Goal: Task Accomplishment & Management: Complete application form

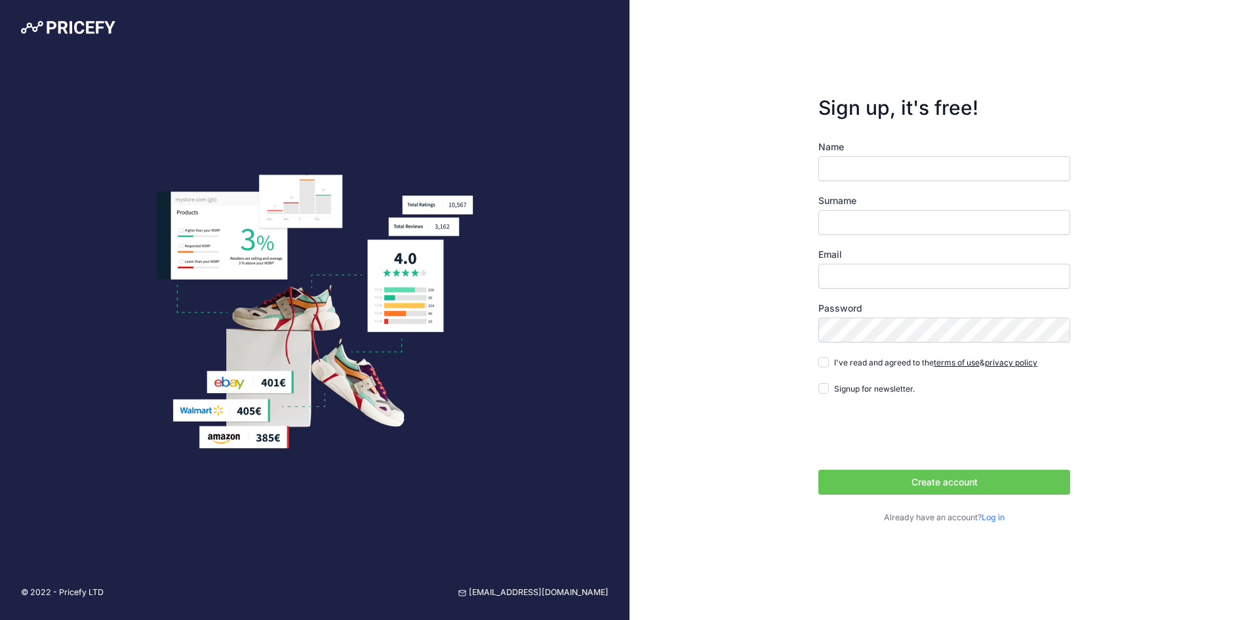
click at [863, 175] on input "Name" at bounding box center [944, 168] width 252 height 25
type input "[PERSON_NAME]"
type input "[PERSON_NAME] [PERSON_NAME]"
click at [920, 283] on input "Email" at bounding box center [944, 276] width 252 height 25
type input "[EMAIL_ADDRESS][DOMAIN_NAME]"
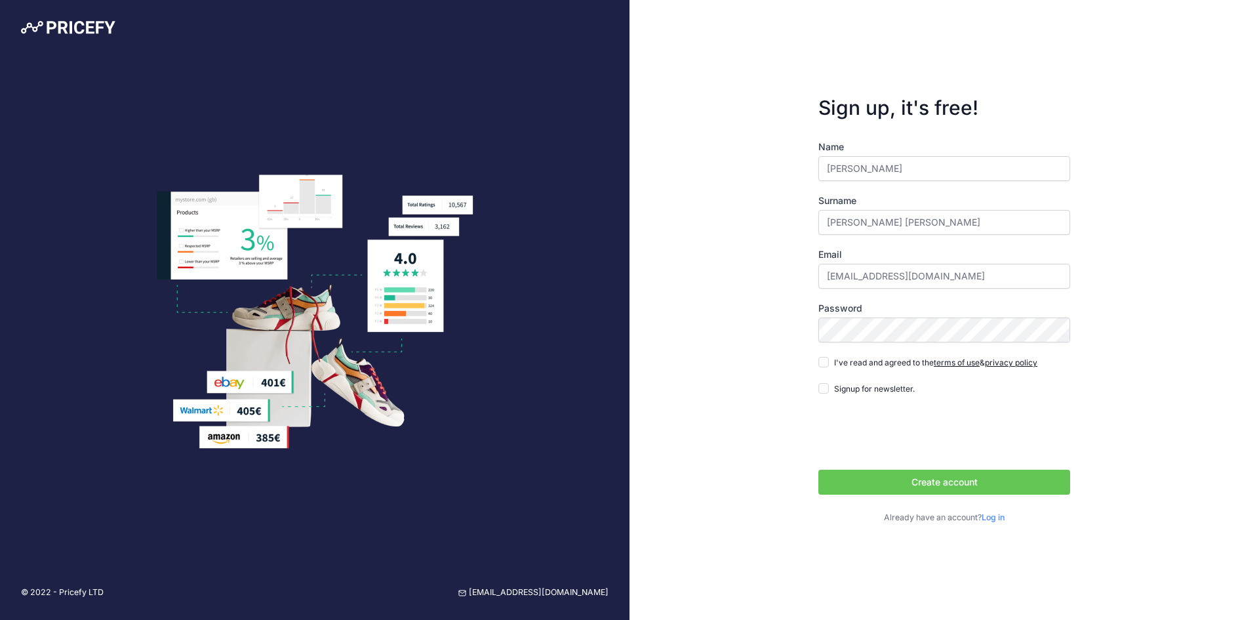
click at [831, 363] on div "I've read and agreed to the terms of use & privacy policy" at bounding box center [927, 361] width 219 height 13
click at [834, 355] on div "Name Benjamin Surname Luengo Ackermann Email benjaluengoa@gmail.com Password te…" at bounding box center [944, 332] width 252 height 384
click at [813, 368] on form "Sign up, it's free! Name Benjamin Surname Luengo Ackermann Email benjaluengoa@g…" at bounding box center [944, 310] width 294 height 470
click at [822, 368] on div "I've read and agreed to the terms of use & privacy policy" at bounding box center [927, 361] width 219 height 13
click at [826, 366] on input "I've read and agreed to the terms of use & privacy policy" at bounding box center [823, 362] width 10 height 10
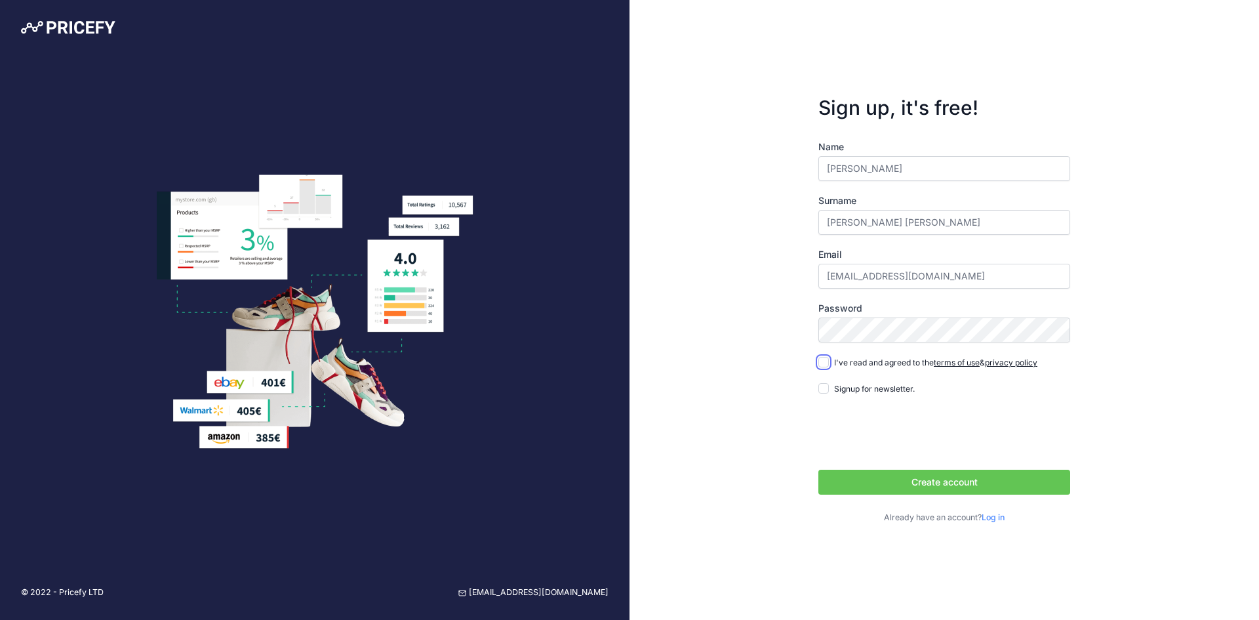
checkbox input "true"
click at [916, 489] on button "Create account" at bounding box center [944, 481] width 252 height 25
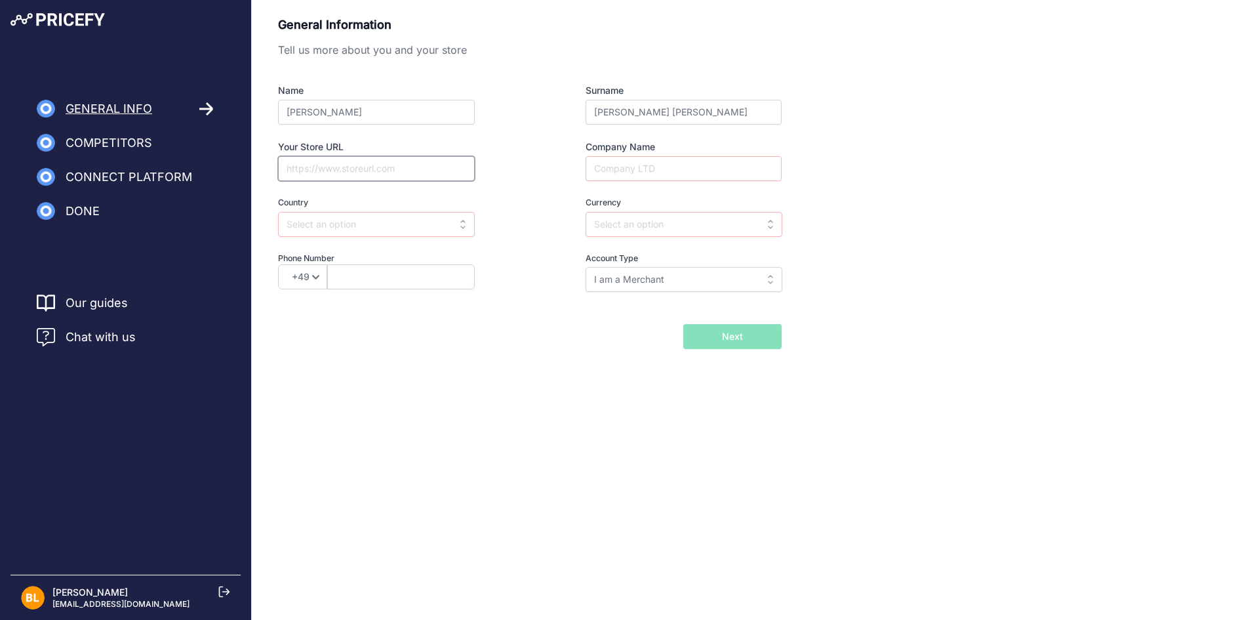
click at [408, 170] on input "Your Store URL" at bounding box center [376, 168] width 197 height 25
drag, startPoint x: 488, startPoint y: 371, endPoint x: 547, endPoint y: 384, distance: 59.7
click at [488, 372] on div "General Information Tell us more about you and your store Name Benjamin Surname…" at bounding box center [755, 203] width 1007 height 406
click at [347, 227] on input "text" at bounding box center [376, 224] width 197 height 25
click at [346, 260] on div "[GEOGRAPHIC_DATA]" at bounding box center [360, 254] width 164 height 24
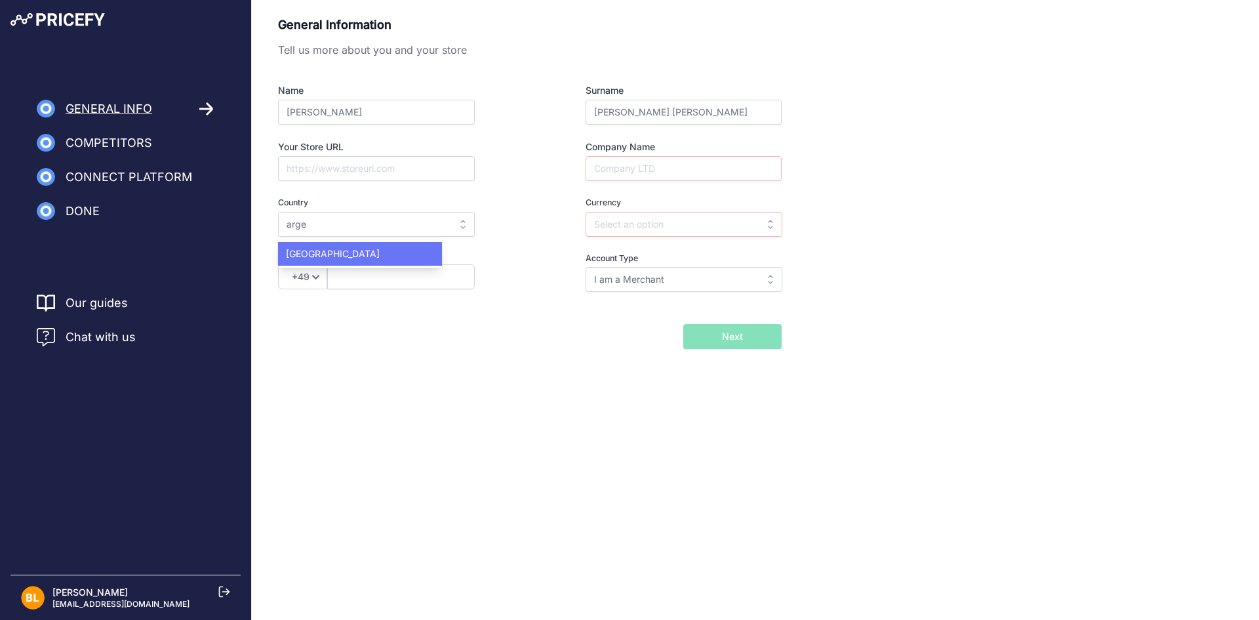
type input "[GEOGRAPHIC_DATA]"
type input "ARS"
select select "54"
click at [643, 234] on input "ARS" at bounding box center [683, 224] width 197 height 25
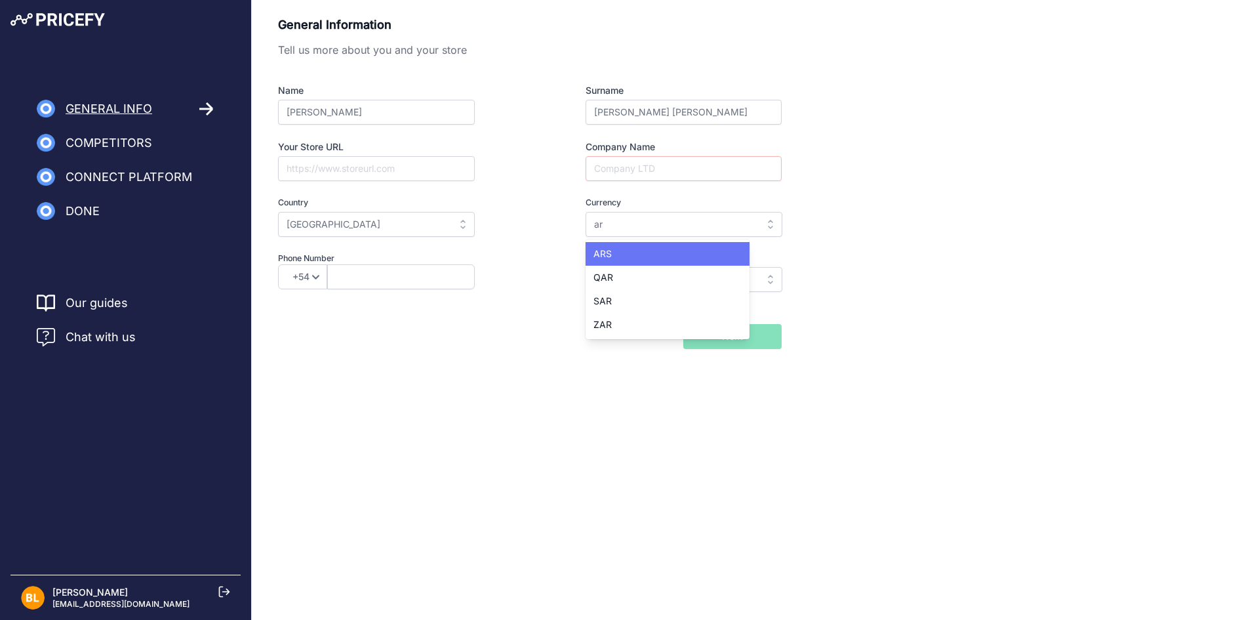
click at [646, 259] on div "ARS" at bounding box center [667, 254] width 164 height 24
type input "ARS"
click at [882, 184] on div "General Information Tell us more about you and your store Name Benjamin Surname…" at bounding box center [755, 182] width 955 height 333
click at [713, 184] on div "Name Benjamin Surname Luengo Ackermann Your Store URL Company Name Country Sele…" at bounding box center [530, 188] width 504 height 208
click at [703, 177] on input "Company Name" at bounding box center [683, 168] width 196 height 25
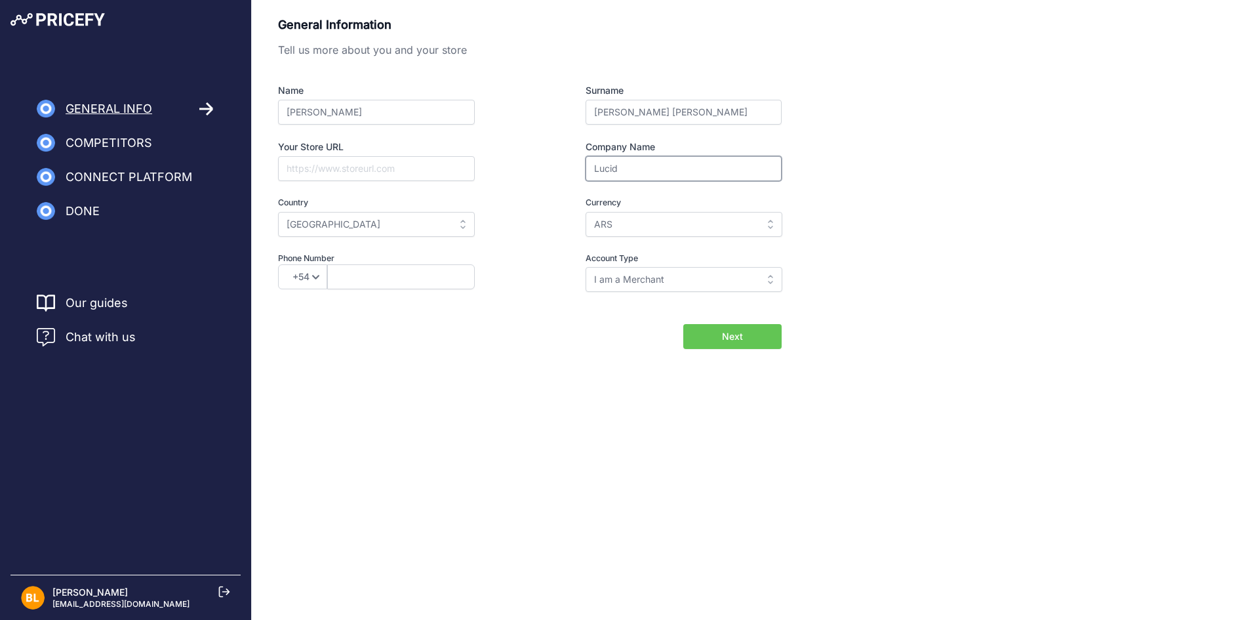
type input "Lucid"
click at [683, 324] on button "Next" at bounding box center [732, 336] width 98 height 25
drag, startPoint x: 911, startPoint y: 326, endPoint x: 901, endPoint y: 325, distance: 10.5
click at [911, 326] on div "General Information Tell us more about you and your store Name Benjamin Surname…" at bounding box center [755, 182] width 955 height 333
click at [764, 353] on div "General Information Tell us more about you and your store Name Benjamin Surname…" at bounding box center [755, 203] width 1007 height 406
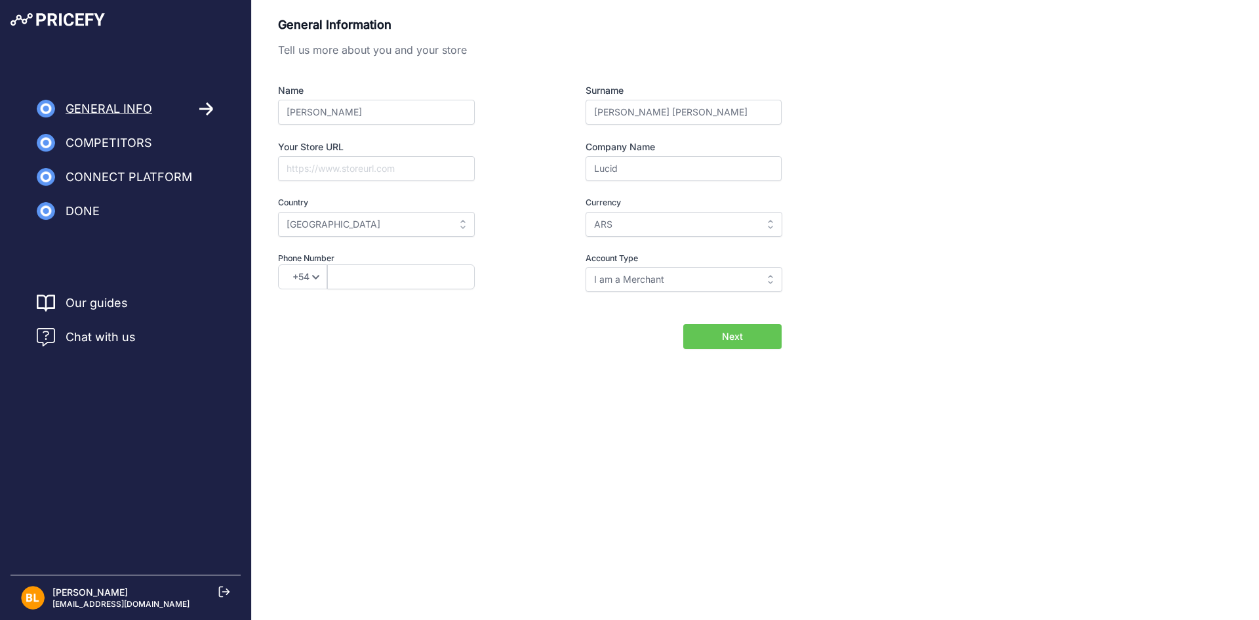
click at [761, 335] on button "Next" at bounding box center [732, 336] width 98 height 25
click at [716, 273] on input "I am a Merchant" at bounding box center [683, 279] width 197 height 25
click at [509, 325] on div "Back I will import my catalog later Next" at bounding box center [530, 336] width 504 height 25
type input "I am a Merchant"
click at [405, 279] on input "text" at bounding box center [401, 276] width 148 height 25
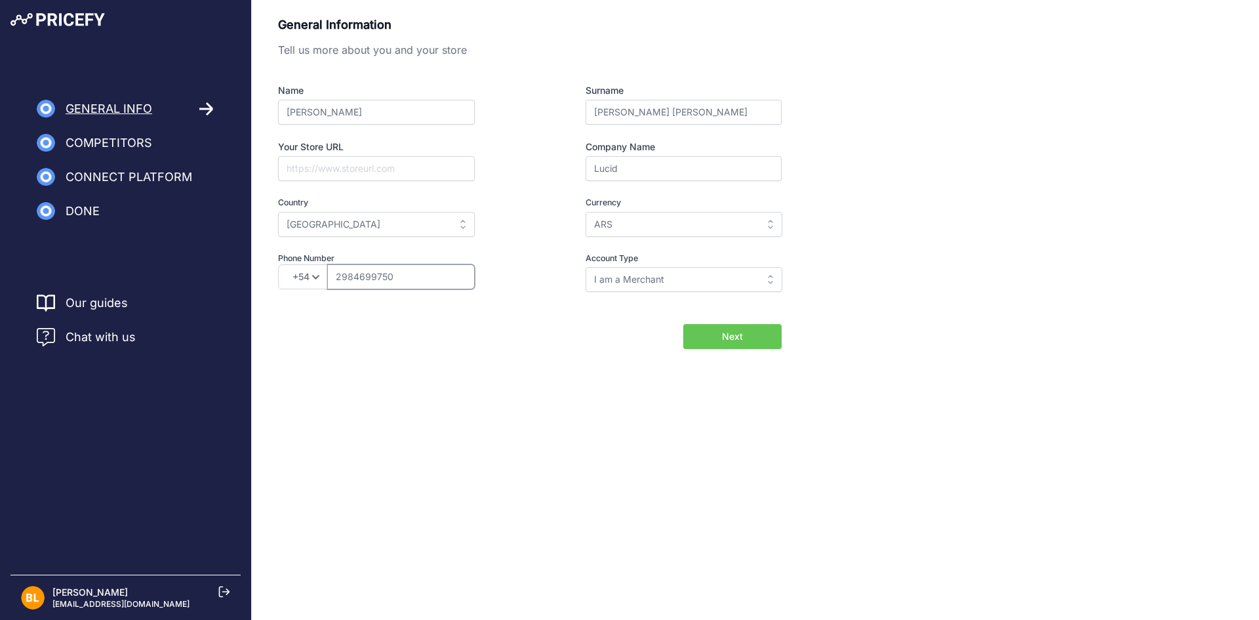
type input "2984699750"
click at [683, 324] on button "Next" at bounding box center [732, 336] width 98 height 25
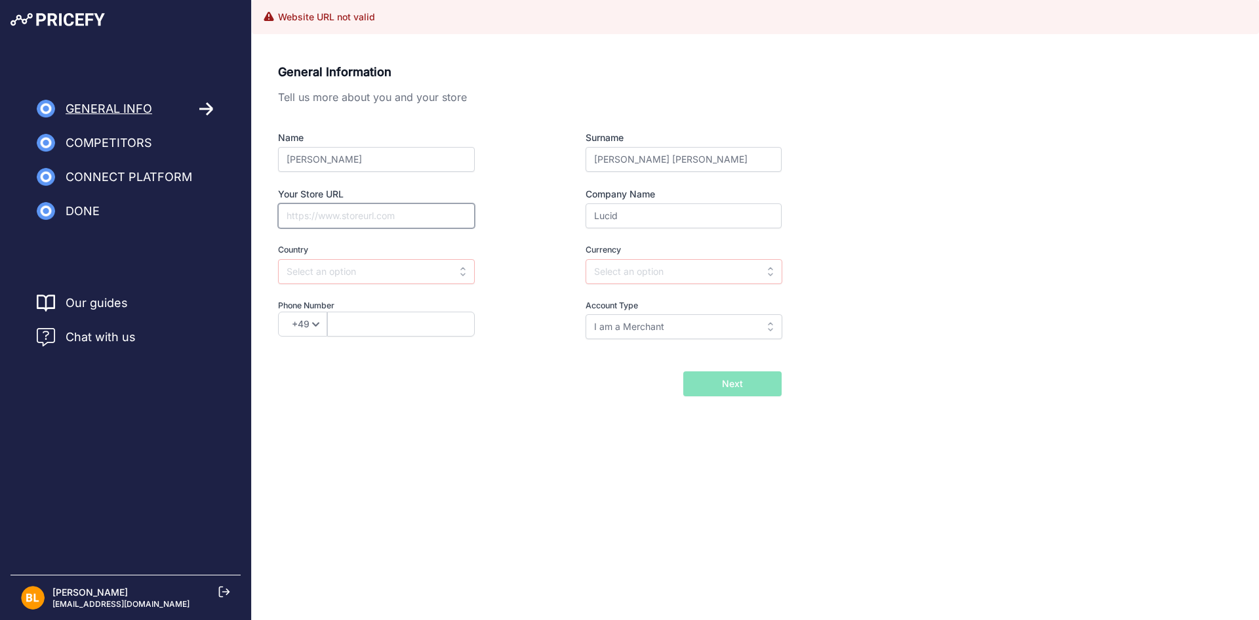
click at [370, 210] on input "Your Store URL" at bounding box center [376, 215] width 197 height 25
paste input "https://lucidengineering.solutions/"
type input "https://lucidengineering.solutions/"
click at [661, 220] on input "Lucid" at bounding box center [683, 215] width 196 height 25
click at [439, 282] on input "text" at bounding box center [376, 271] width 197 height 25
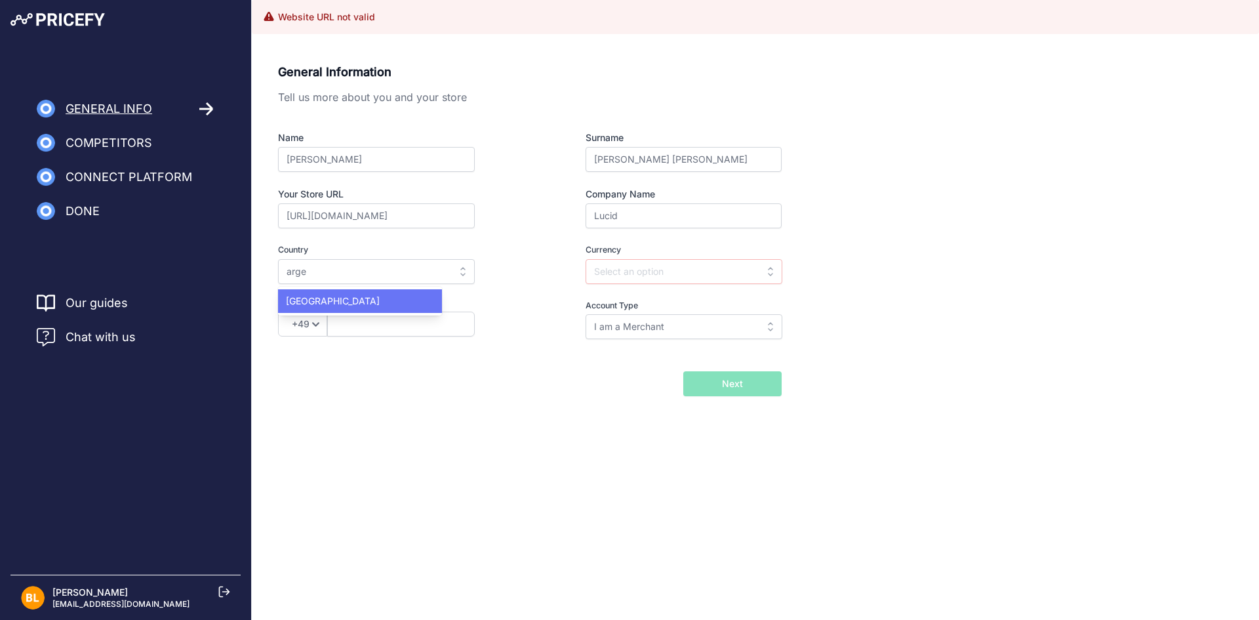
click at [405, 297] on div "[GEOGRAPHIC_DATA]" at bounding box center [360, 301] width 164 height 24
type input "[GEOGRAPHIC_DATA]"
type input "ARS"
select select "54"
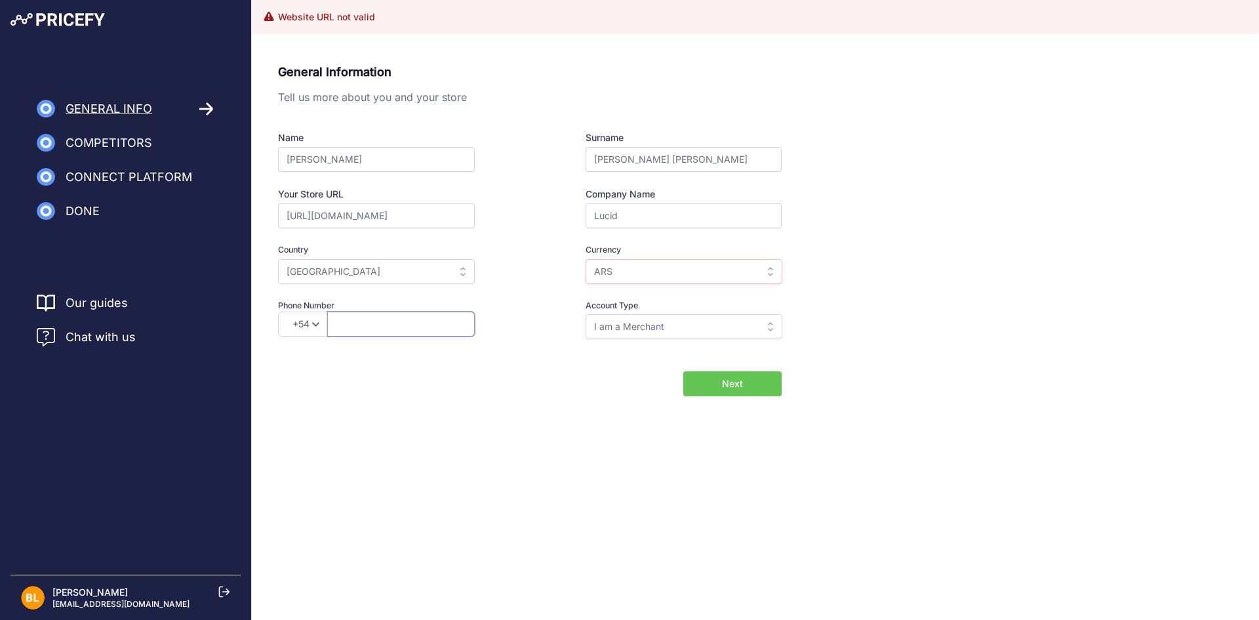
click at [379, 333] on input "text" at bounding box center [401, 323] width 148 height 25
type input "2984699750"
click at [721, 371] on button "Next" at bounding box center [732, 383] width 98 height 25
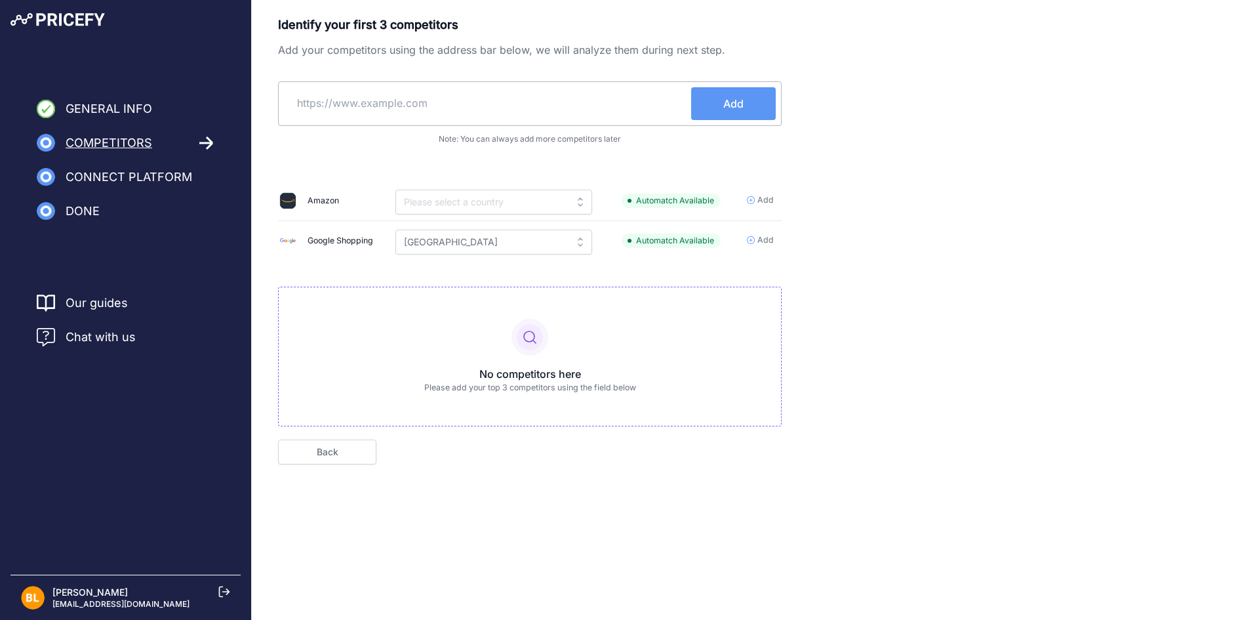
click at [524, 332] on icon at bounding box center [529, 336] width 31 height 31
click at [472, 209] on input "text" at bounding box center [493, 201] width 197 height 25
type input "arge"
click at [555, 328] on div "No competitors here Please add your top 3 competitors using the field below" at bounding box center [530, 357] width 504 height 140
click at [535, 340] on icon at bounding box center [529, 336] width 31 height 31
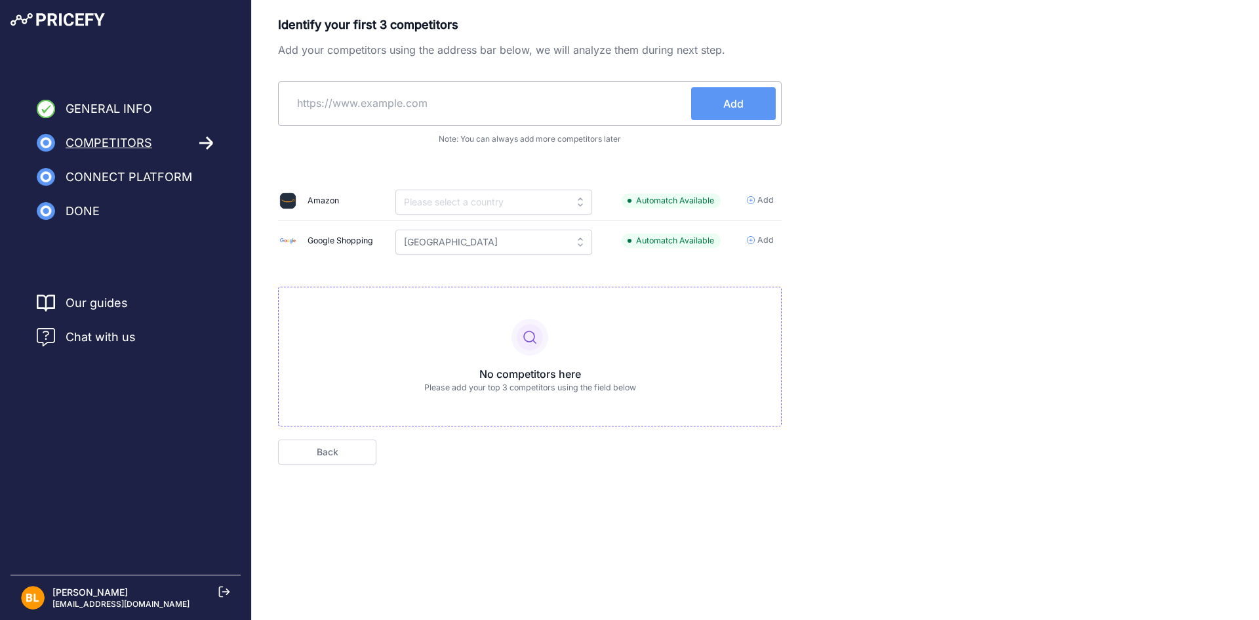
click at [439, 119] on div at bounding box center [487, 103] width 407 height 33
click at [434, 113] on input "text" at bounding box center [487, 102] width 407 height 31
paste input "[URL][DOMAIN_NAME]"
type input "[URL][DOMAIN_NAME]"
click at [741, 99] on span "Add" at bounding box center [733, 104] width 20 height 16
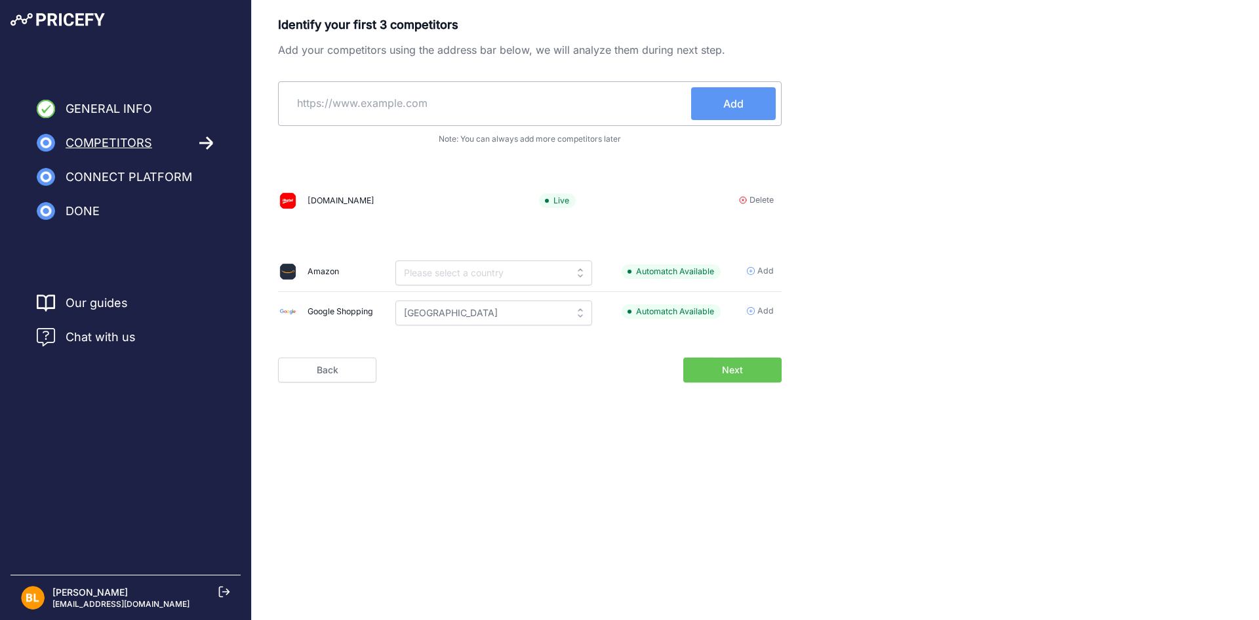
click at [418, 96] on input "text" at bounding box center [487, 102] width 407 height 31
paste input "https://supermercado.laanonimaonline.com/almacen/n1_1/"
type input "https://supermercado.laanonimaonline.com/almacen/n1_1/"
click at [738, 107] on span "Add" at bounding box center [733, 104] width 20 height 16
click at [416, 113] on input "https://supermercado.laanonimaonline.com/almacen/n1_1/" at bounding box center [439, 102] width 310 height 31
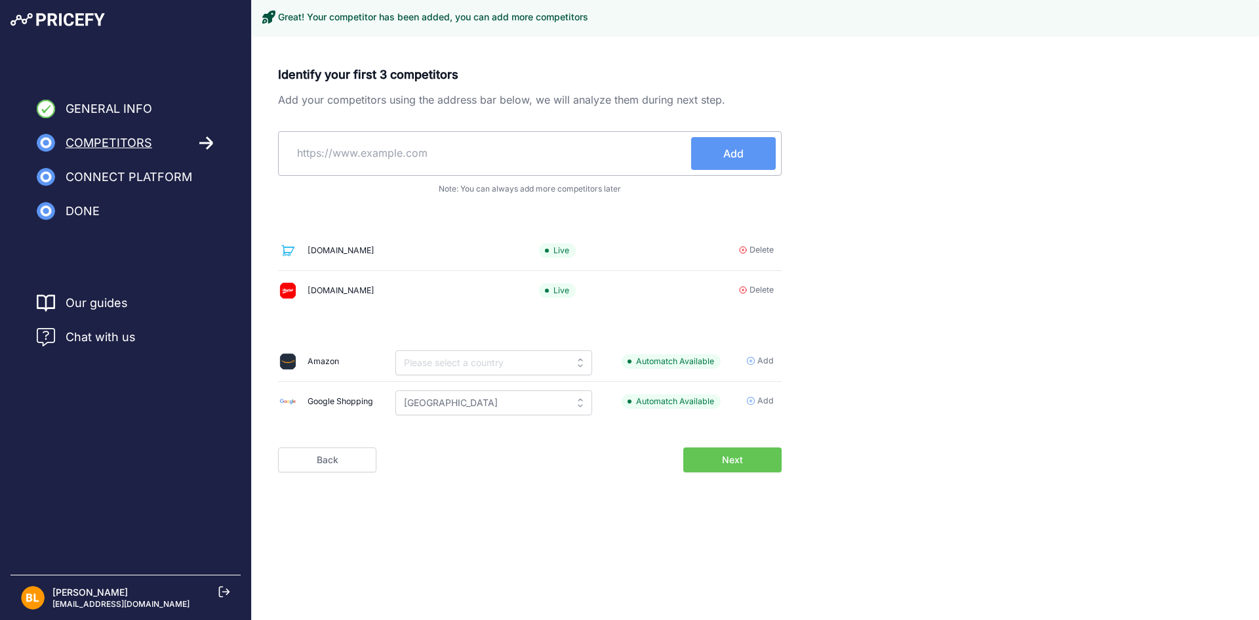
click at [585, 149] on input "text" at bounding box center [487, 152] width 407 height 31
paste input "https://www.cordiez.com.ar/almacen/harinas"
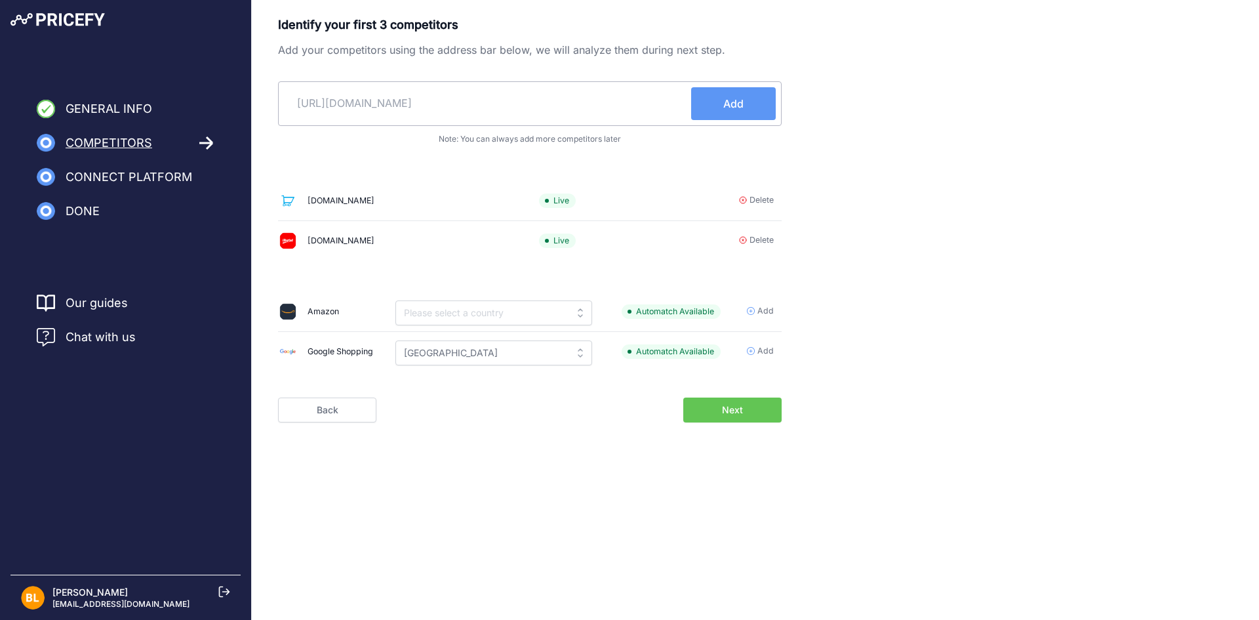
type input "https://www.cordiez.com.ar/almacen/harinas"
click at [711, 105] on button "Add" at bounding box center [733, 103] width 85 height 33
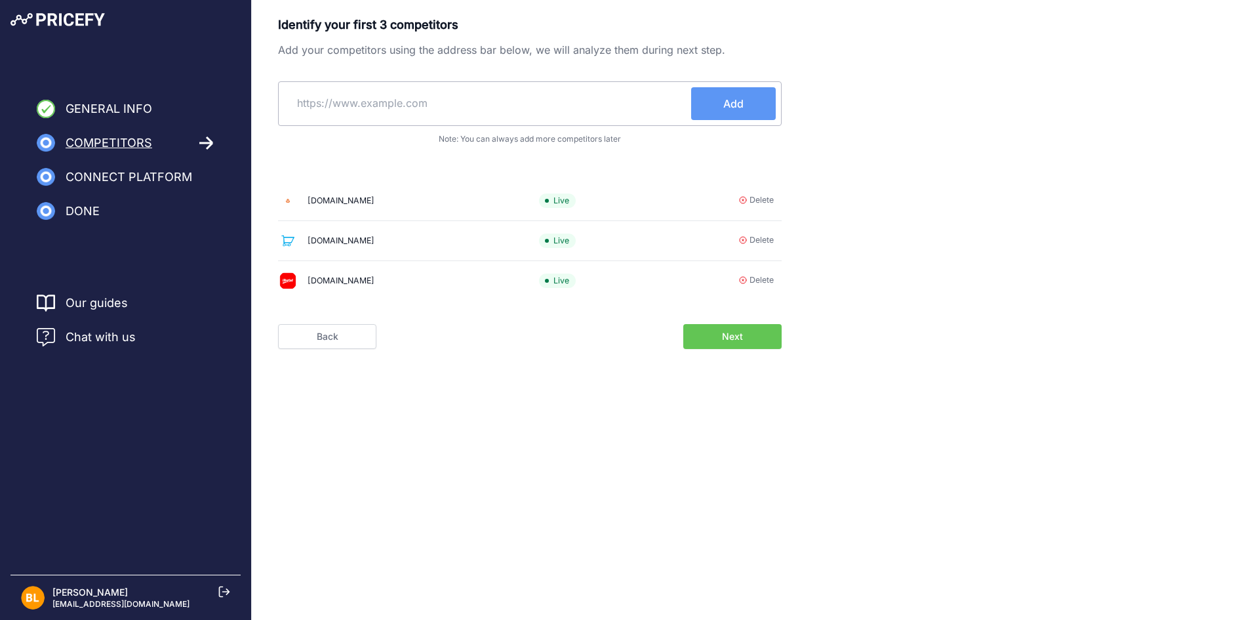
click at [719, 332] on button "Next" at bounding box center [732, 336] width 98 height 25
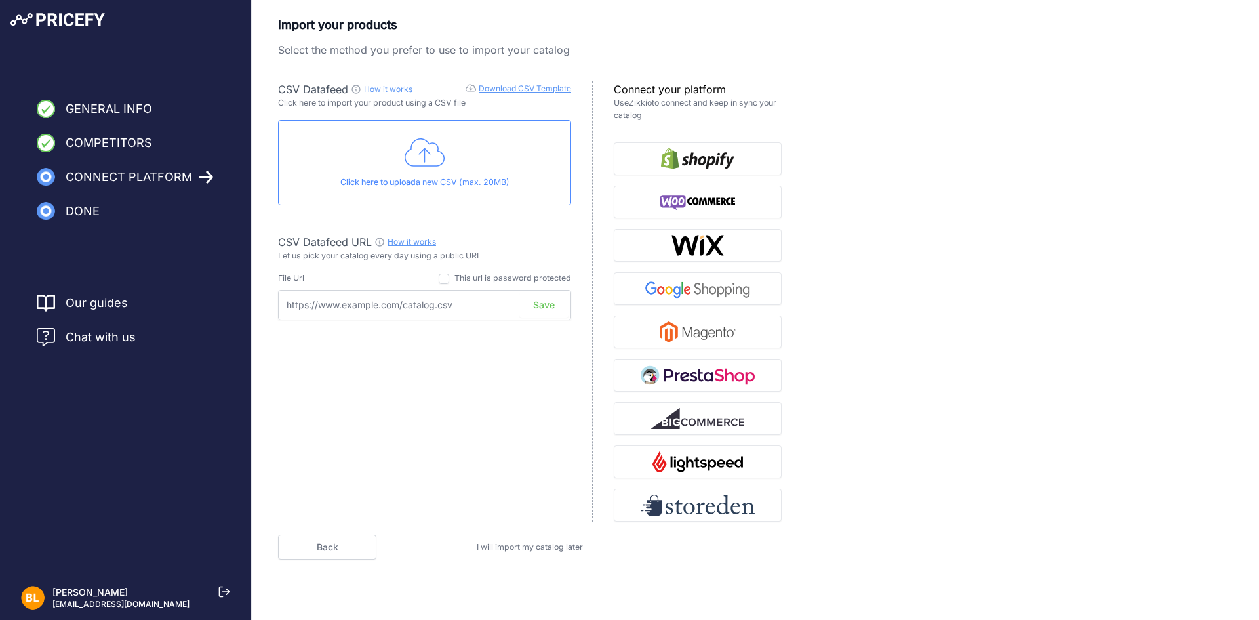
click at [441, 301] on input "text" at bounding box center [424, 305] width 293 height 30
click at [514, 547] on span "I will import my catalog later" at bounding box center [530, 547] width 106 height 10
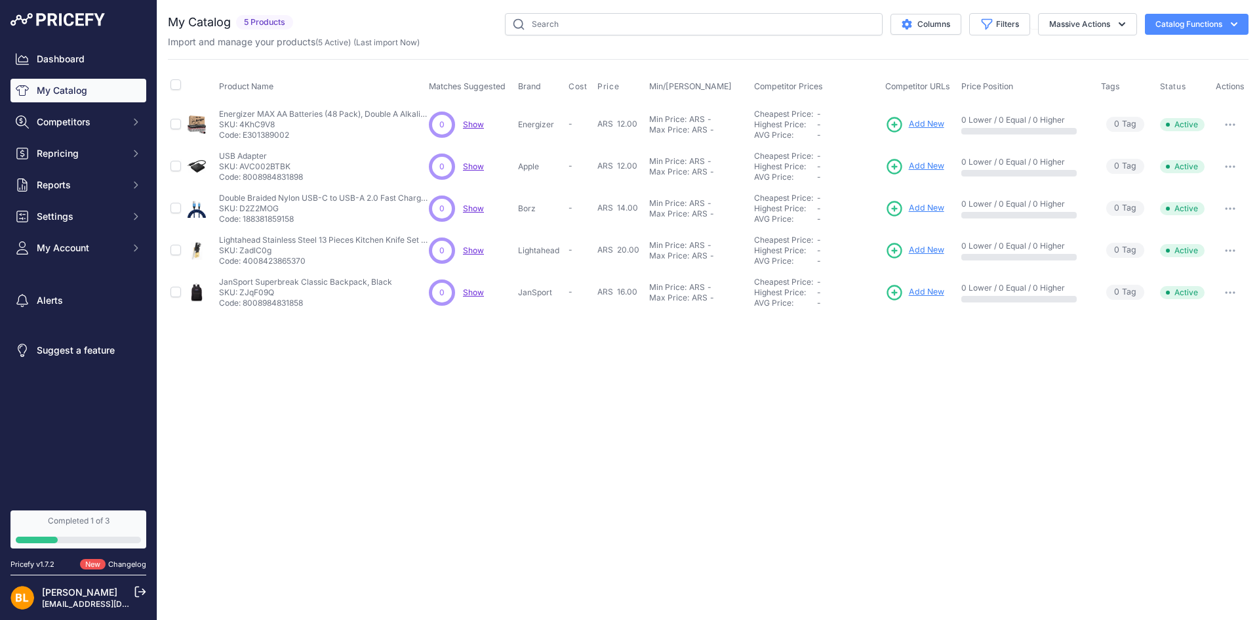
click at [1175, 31] on button "Catalog Functions" at bounding box center [1197, 24] width 104 height 21
click at [1126, 24] on icon "button" at bounding box center [1121, 24] width 13 height 13
click at [1124, 24] on icon "button" at bounding box center [1121, 24] width 13 height 13
click at [100, 258] on button "My Account" at bounding box center [78, 248] width 136 height 24
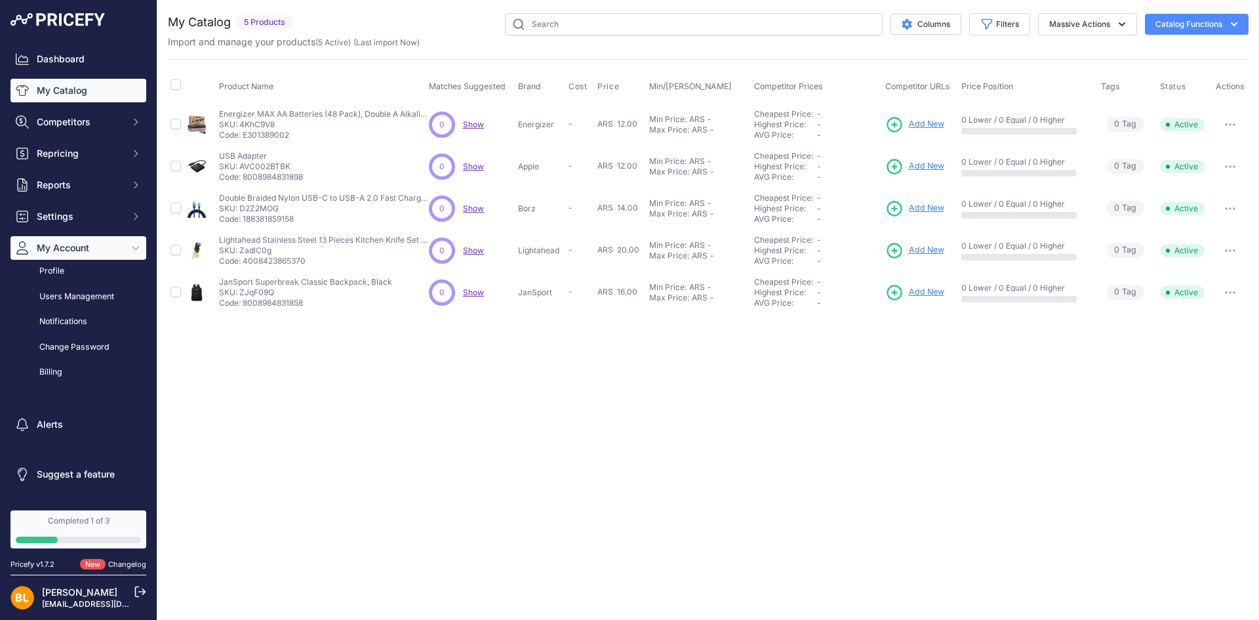
click at [98, 256] on button "My Account" at bounding box center [78, 248] width 136 height 24
click at [100, 250] on span "My Account" at bounding box center [80, 247] width 86 height 13
click at [75, 373] on link "Billing" at bounding box center [78, 372] width 136 height 23
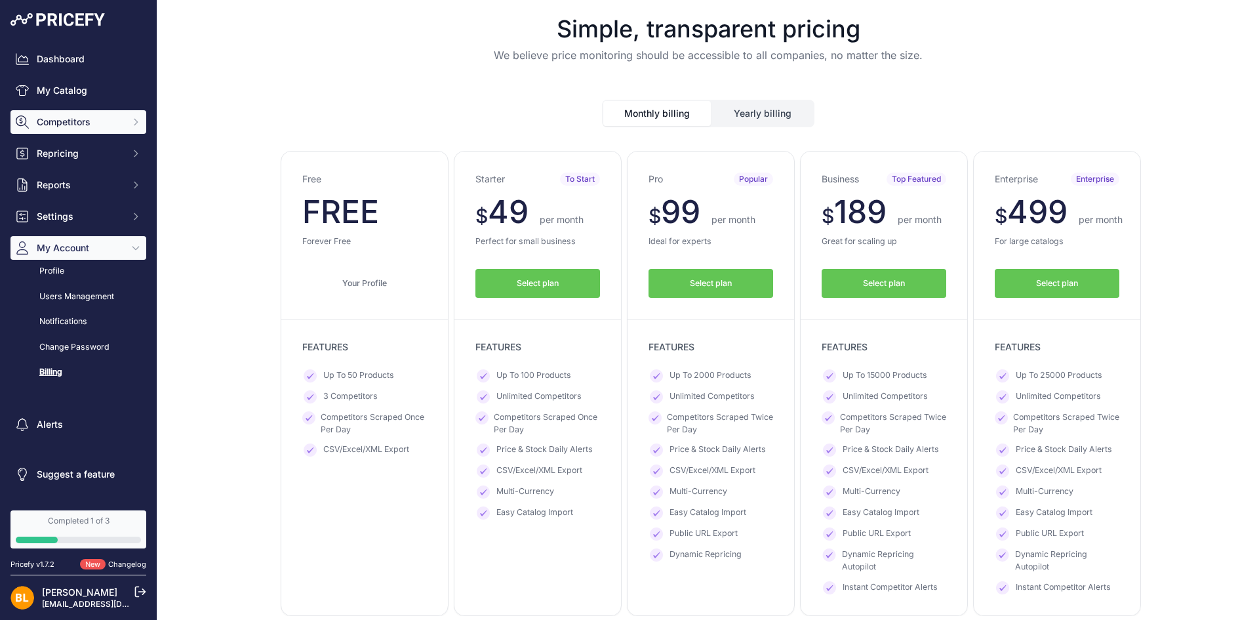
click at [70, 112] on button "Competitors" at bounding box center [78, 122] width 136 height 24
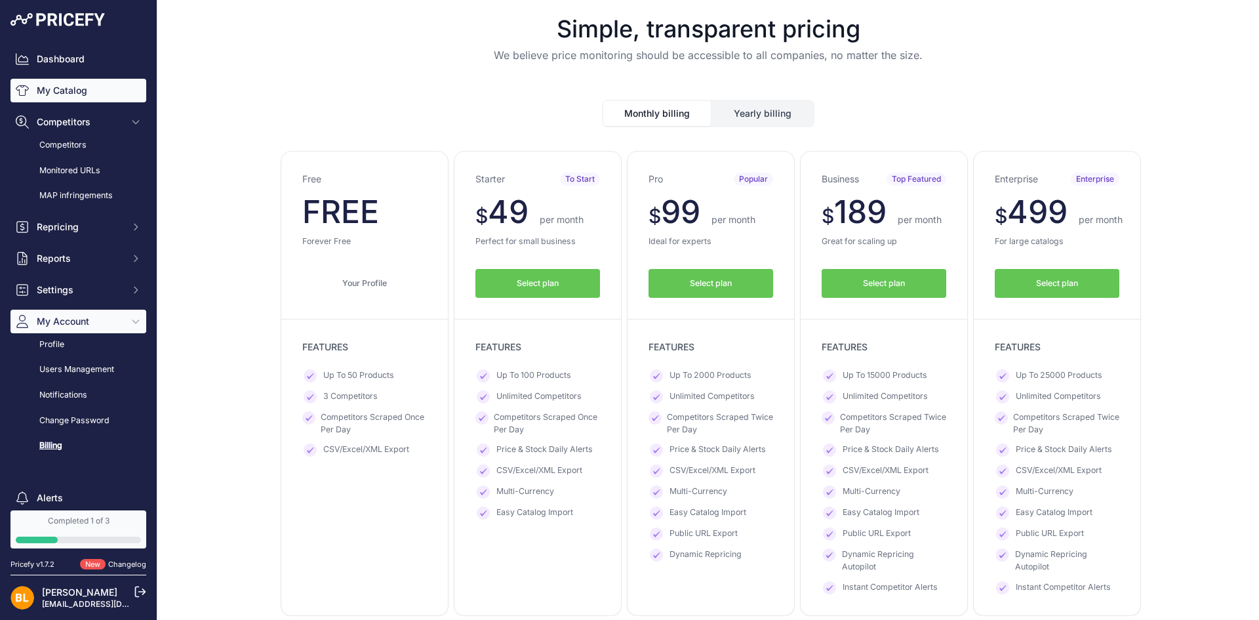
click at [80, 92] on link "My Catalog" at bounding box center [78, 91] width 136 height 24
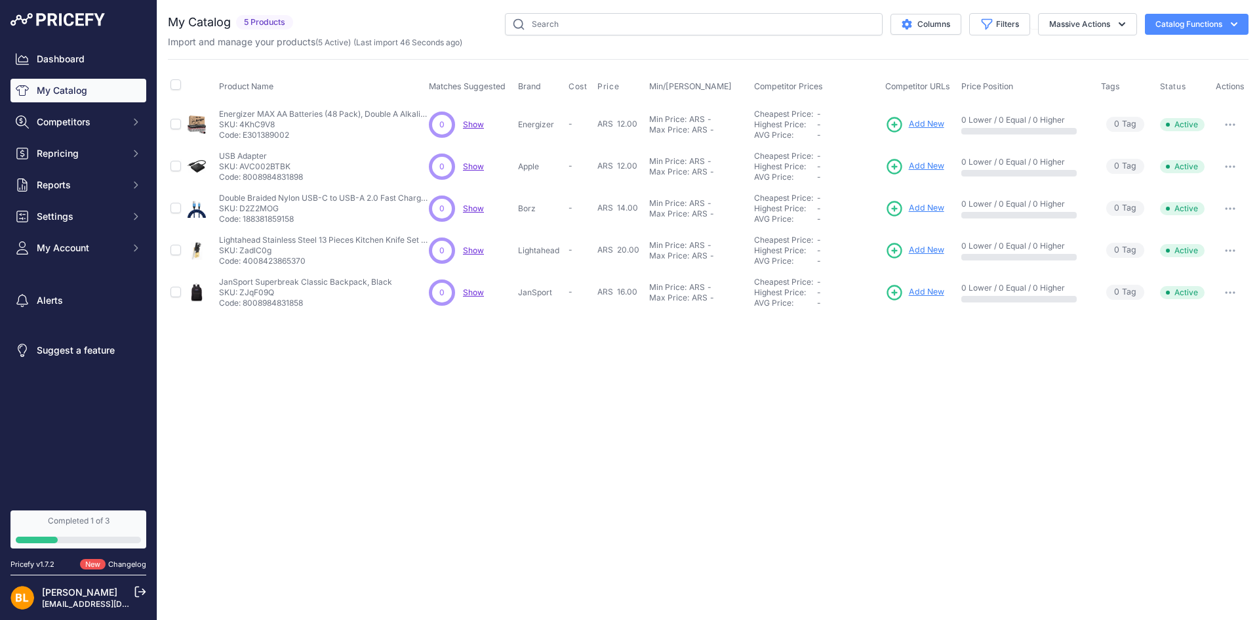
click at [479, 122] on span "Show" at bounding box center [473, 124] width 21 height 10
click at [247, 90] on span "Product Name" at bounding box center [246, 86] width 54 height 10
click at [1179, 23] on button "Catalog Functions" at bounding box center [1197, 24] width 104 height 21
click at [76, 124] on span "Competitors" at bounding box center [80, 121] width 86 height 13
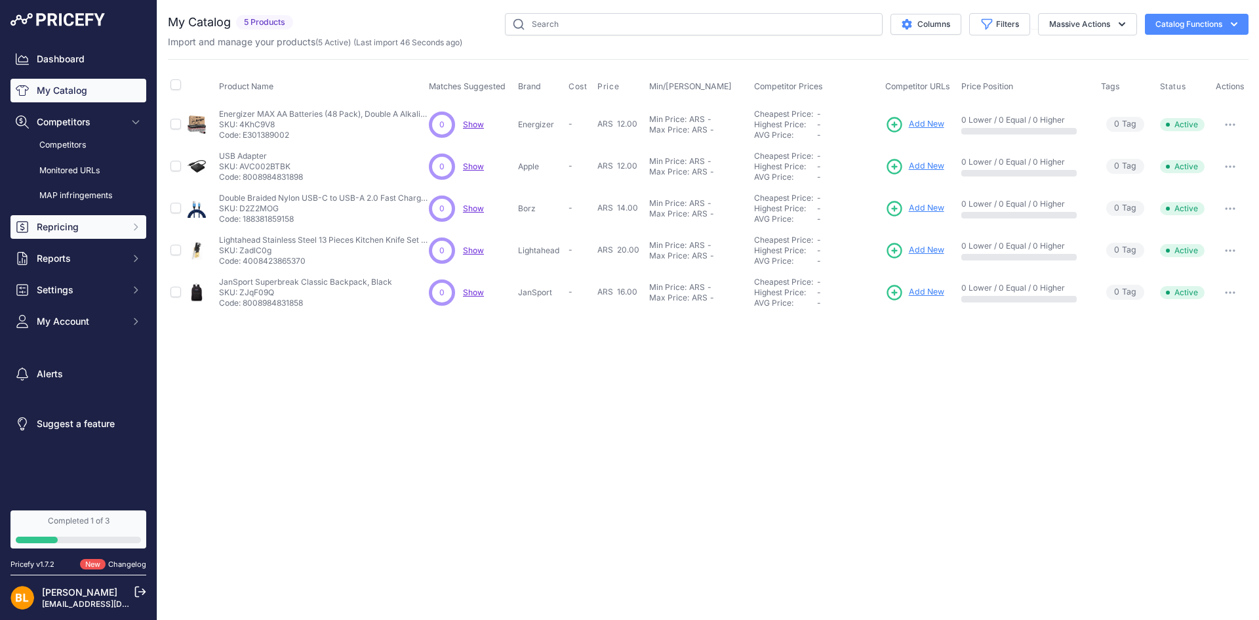
click at [76, 227] on span "Repricing" at bounding box center [80, 226] width 86 height 13
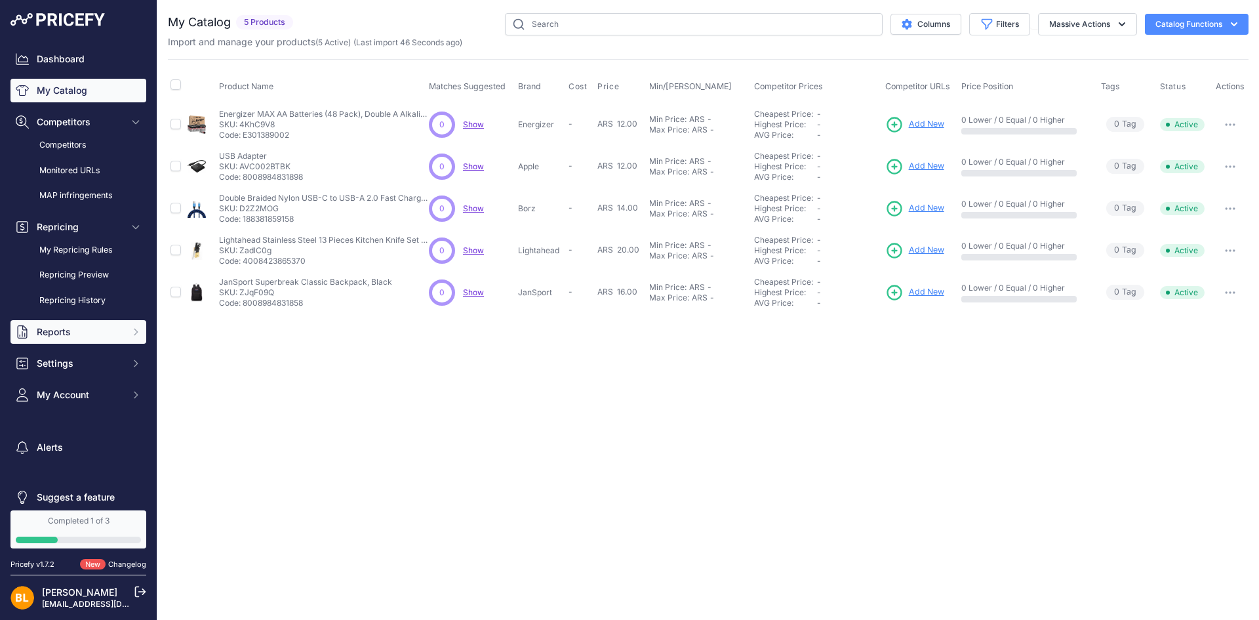
click at [58, 332] on span "Reports" at bounding box center [80, 331] width 86 height 13
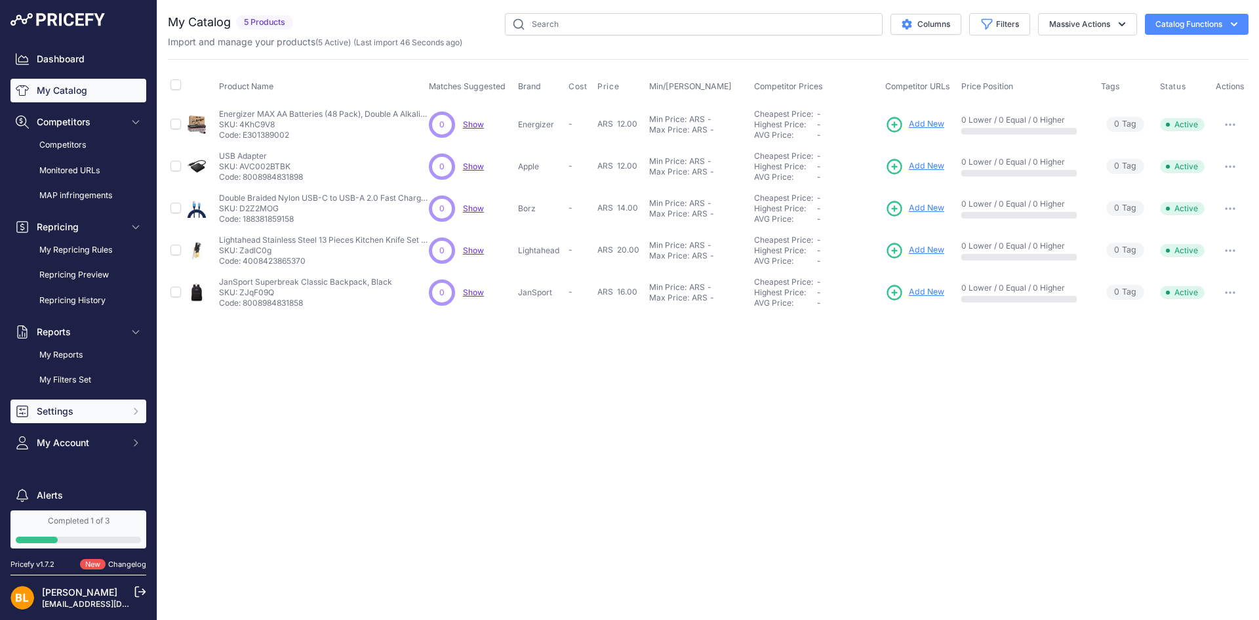
click at [69, 418] on button "Settings" at bounding box center [78, 411] width 136 height 24
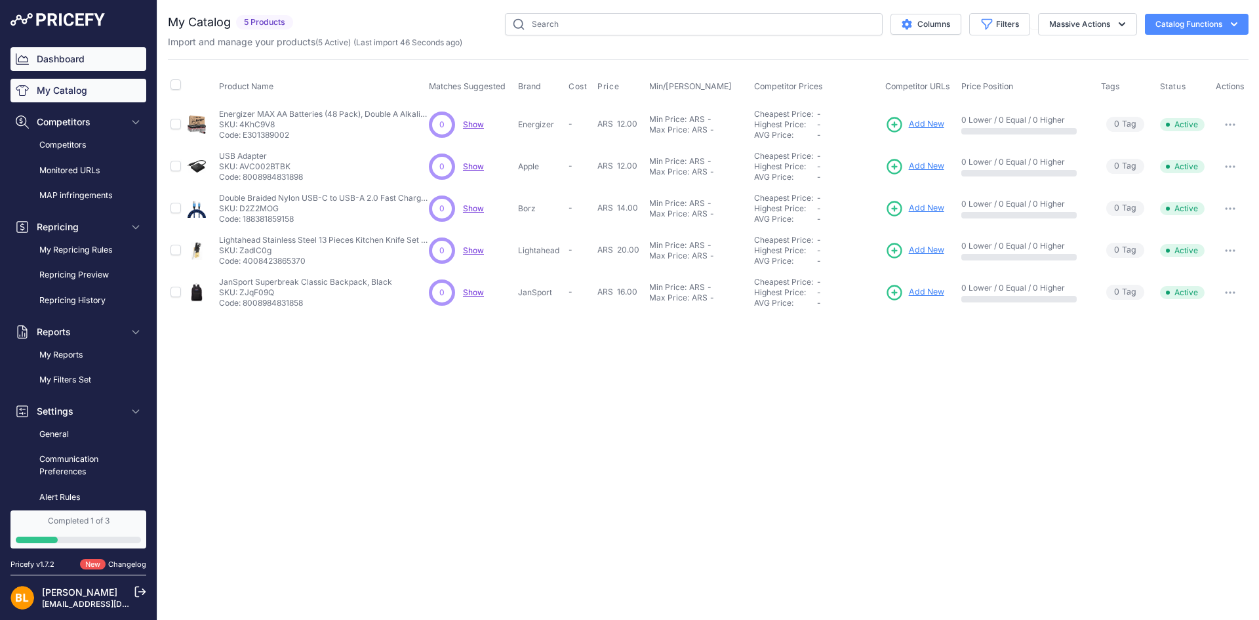
click at [60, 49] on link "Dashboard" at bounding box center [78, 59] width 136 height 24
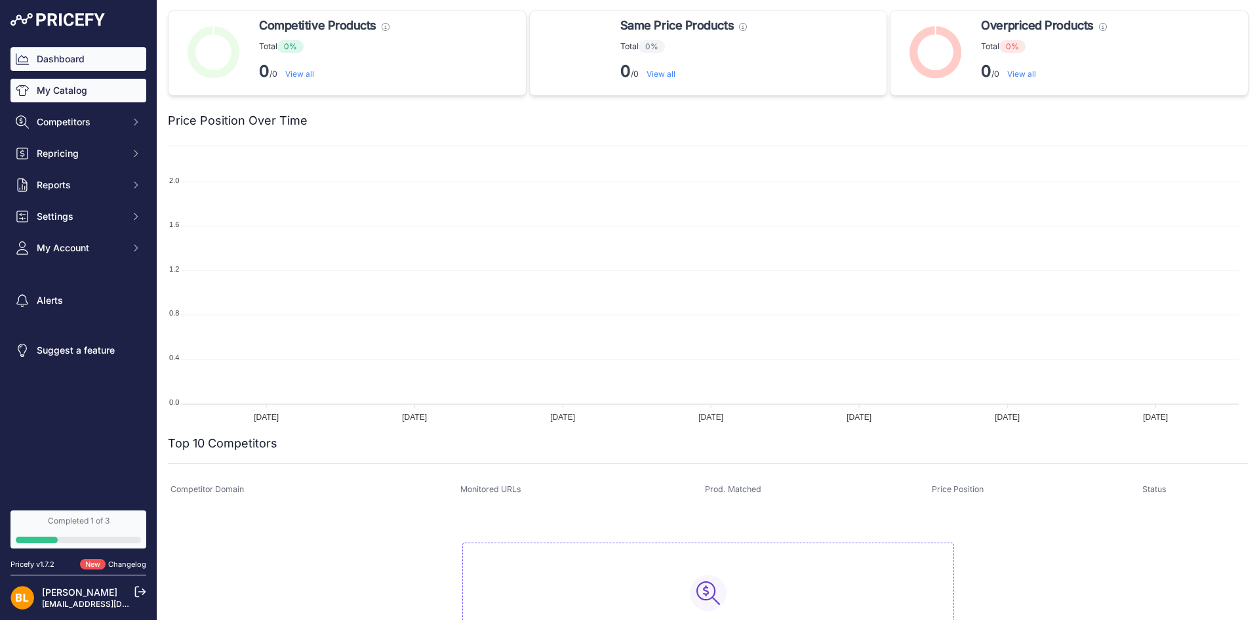
click at [73, 86] on link "My Catalog" at bounding box center [78, 91] width 136 height 24
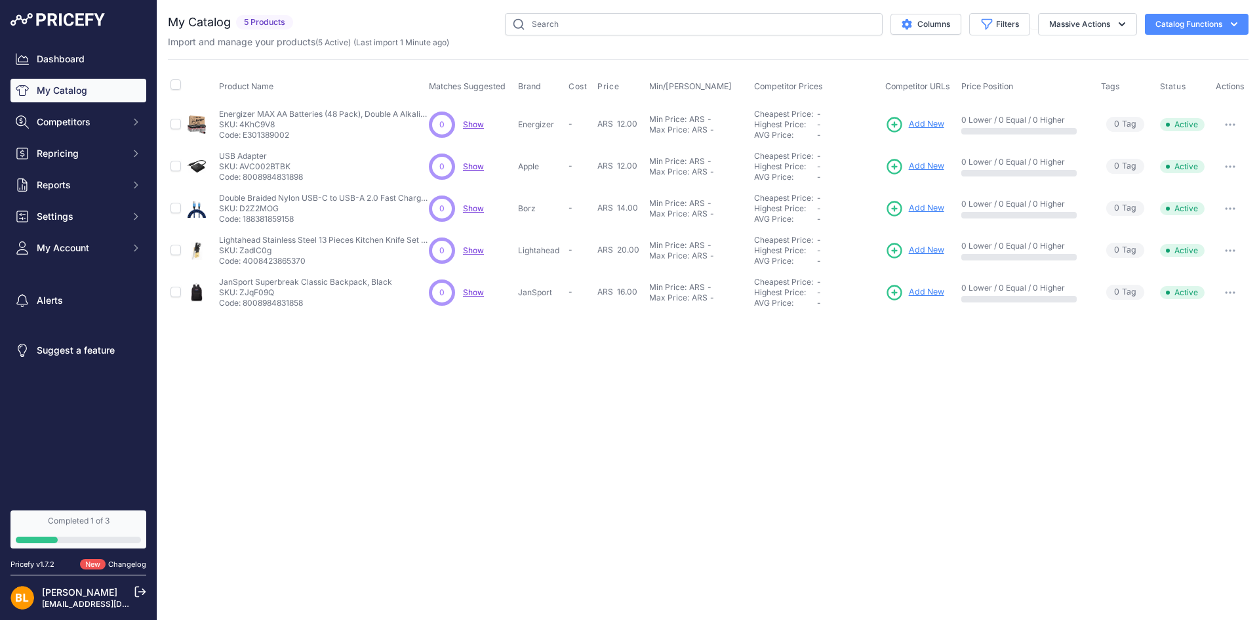
click at [1167, 30] on button "Catalog Functions" at bounding box center [1197, 24] width 104 height 21
click at [1149, 56] on span "Import Additional Info" at bounding box center [1172, 52] width 80 height 10
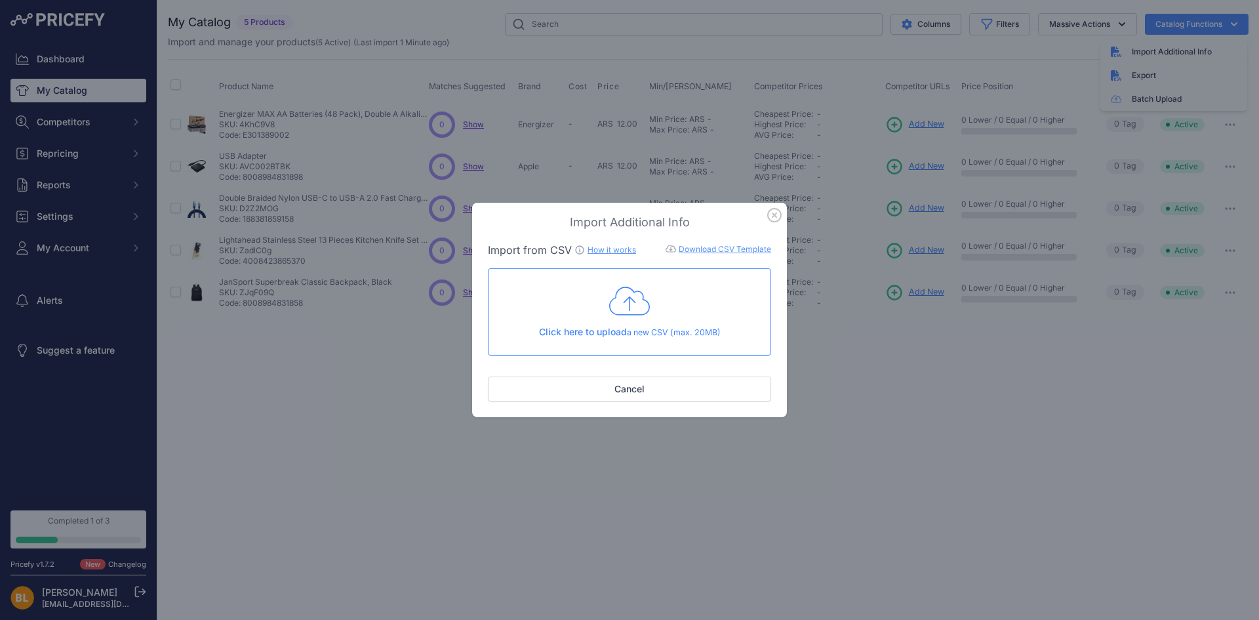
click at [622, 248] on link "How it works" at bounding box center [611, 250] width 49 height 10
click at [751, 248] on link "Download CSV Template" at bounding box center [725, 249] width 92 height 10
click at [599, 308] on div "Click here to upload a new CSV (max. 20MB)" at bounding box center [629, 312] width 261 height 54
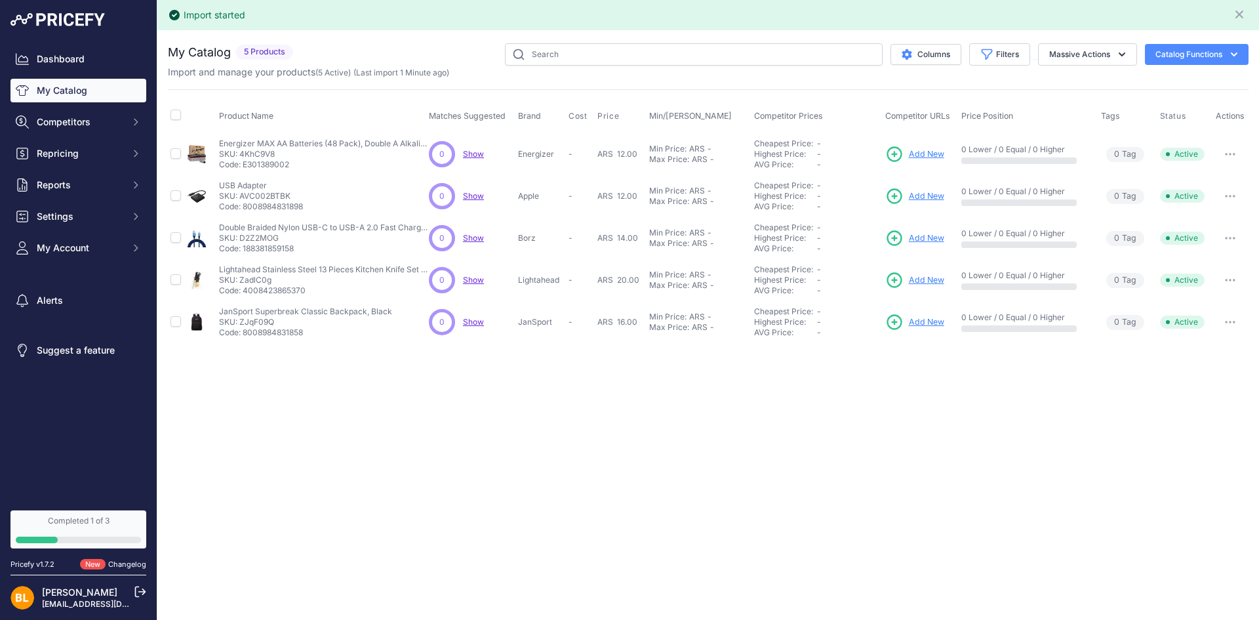
click at [479, 429] on div "Import started Close You are not connected to the internet." at bounding box center [707, 310] width 1101 height 620
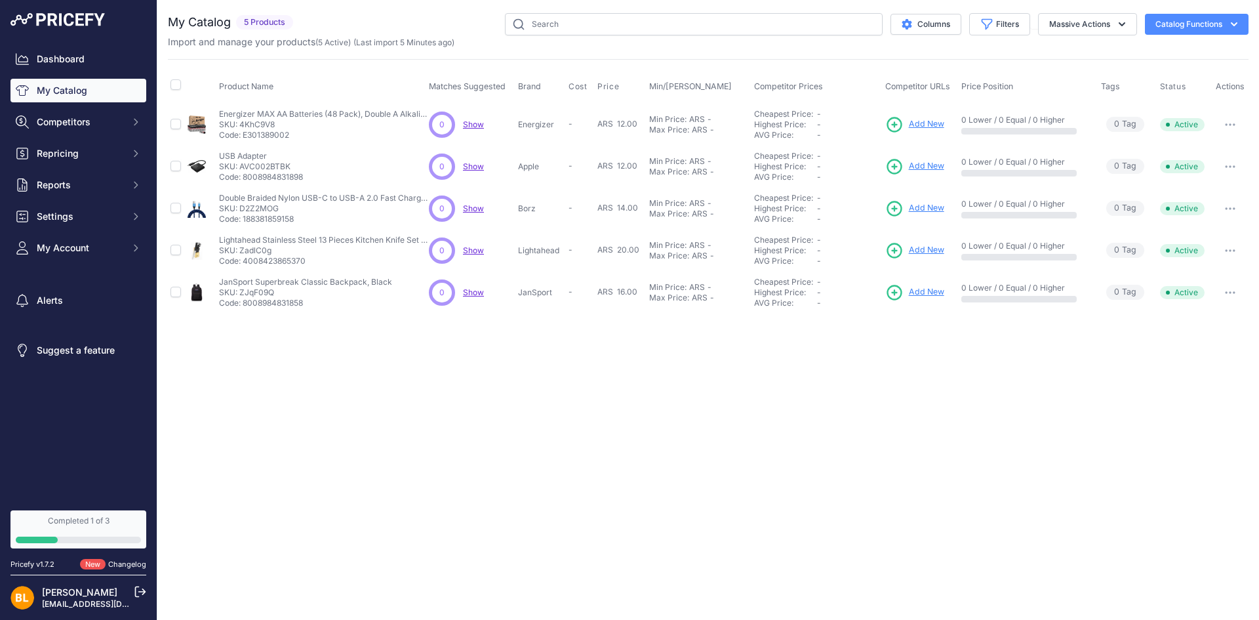
click at [271, 18] on span "5 Products" at bounding box center [264, 22] width 57 height 15
click at [283, 33] on div "My Catalog 5 Products" at bounding box center [233, 24] width 130 height 22
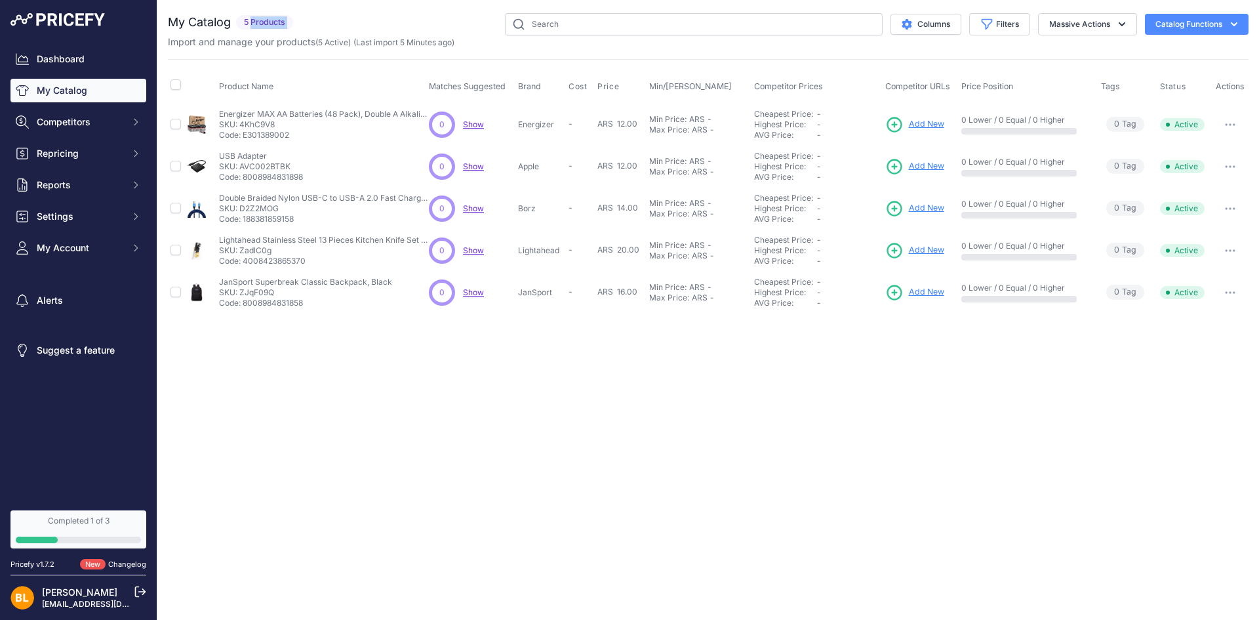
click at [283, 33] on div "My Catalog 5 Products" at bounding box center [233, 24] width 130 height 22
click at [1104, 24] on button "Massive Actions" at bounding box center [1087, 24] width 99 height 22
click at [1080, 58] on button "Enable" at bounding box center [1084, 55] width 105 height 24
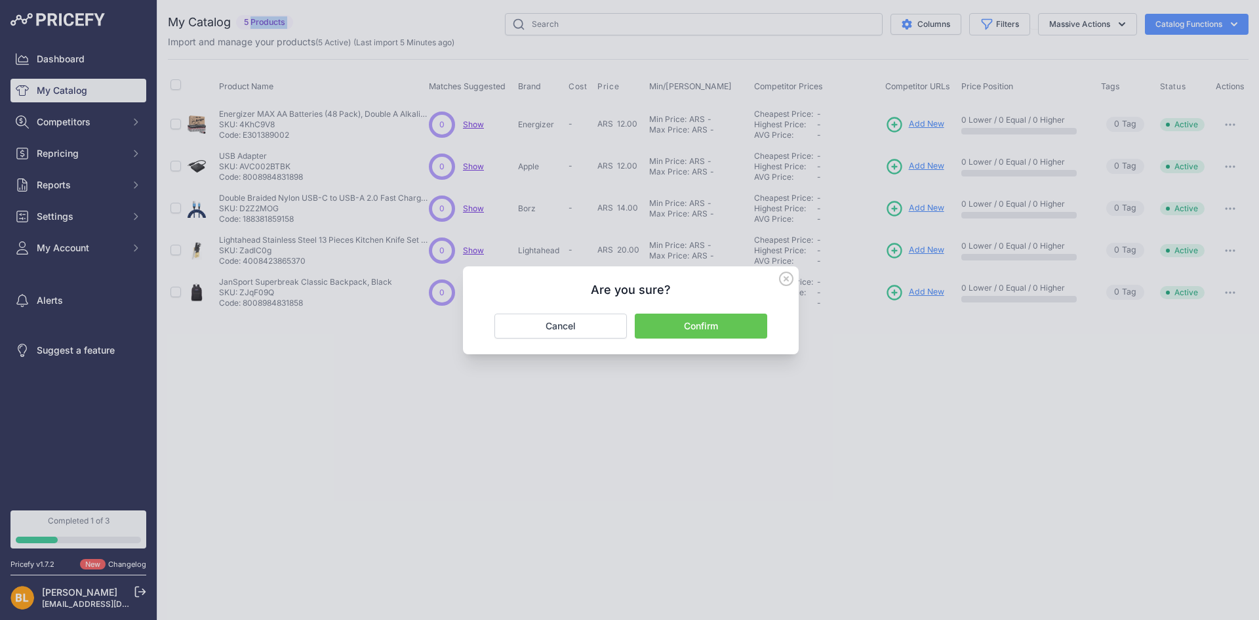
click at [741, 330] on button "Confirm" at bounding box center [701, 325] width 132 height 25
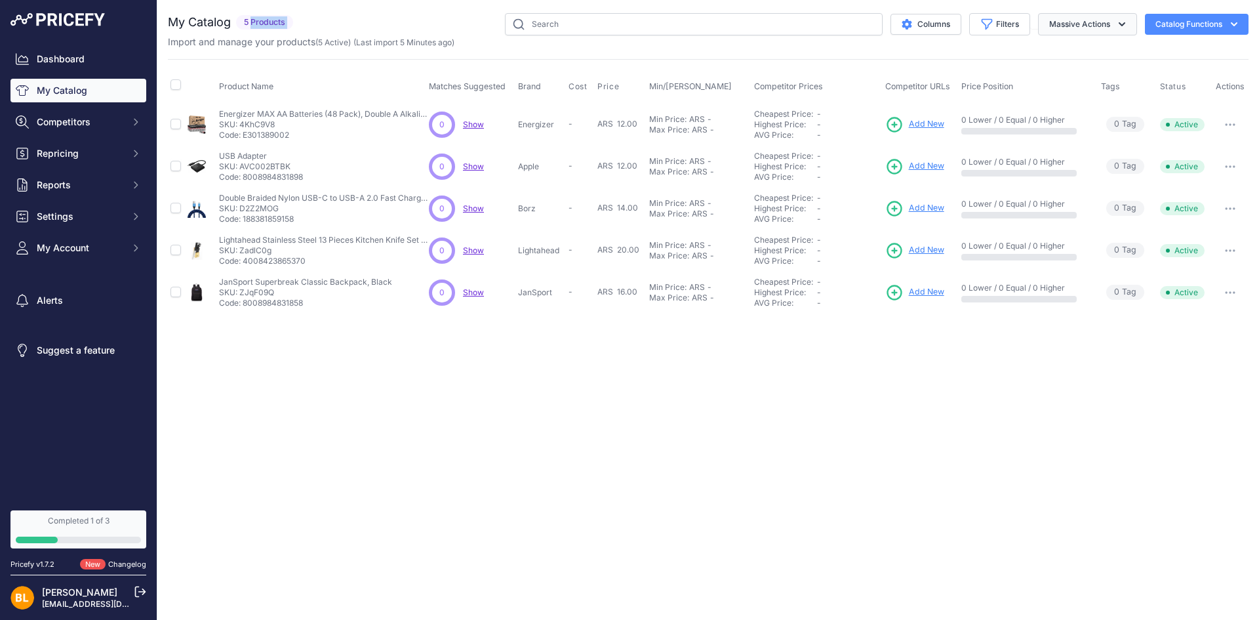
click at [1080, 30] on button "Massive Actions" at bounding box center [1087, 24] width 99 height 22
click at [1197, 13] on div "Columns Filters Status All Status Only Enabled Only Disabled Borz" at bounding box center [773, 24] width 950 height 22
click at [1197, 16] on button "Catalog Functions" at bounding box center [1197, 24] width 104 height 21
click at [1168, 99] on link "Batch Upload" at bounding box center [1173, 99] width 147 height 24
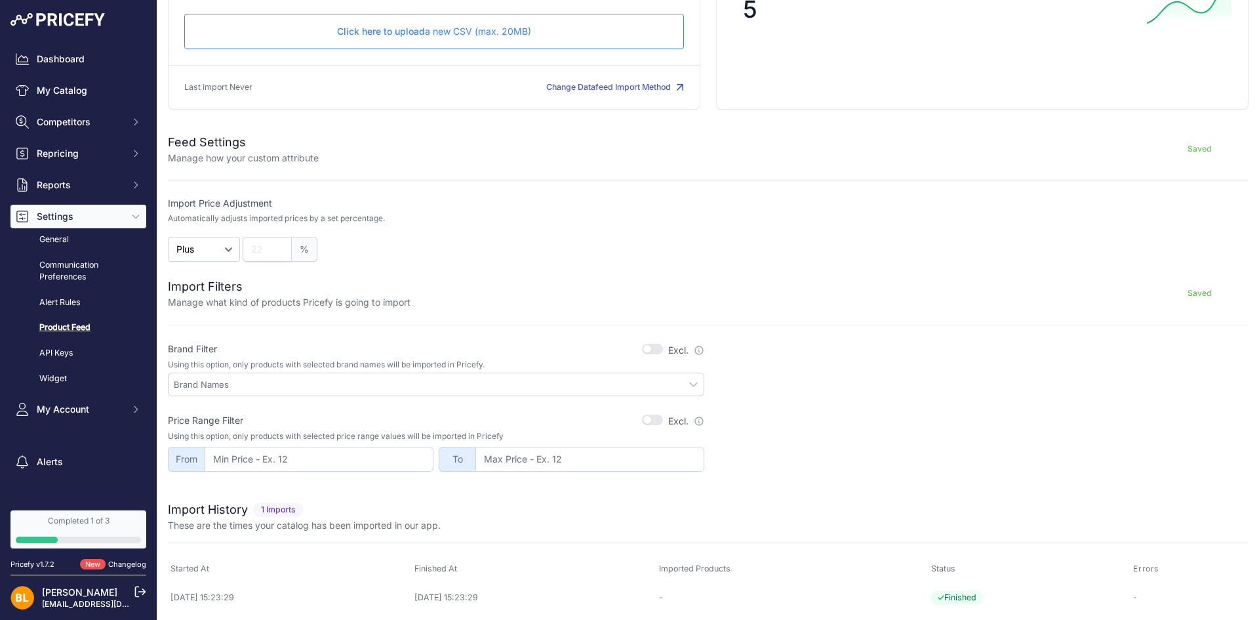
scroll to position [134, 0]
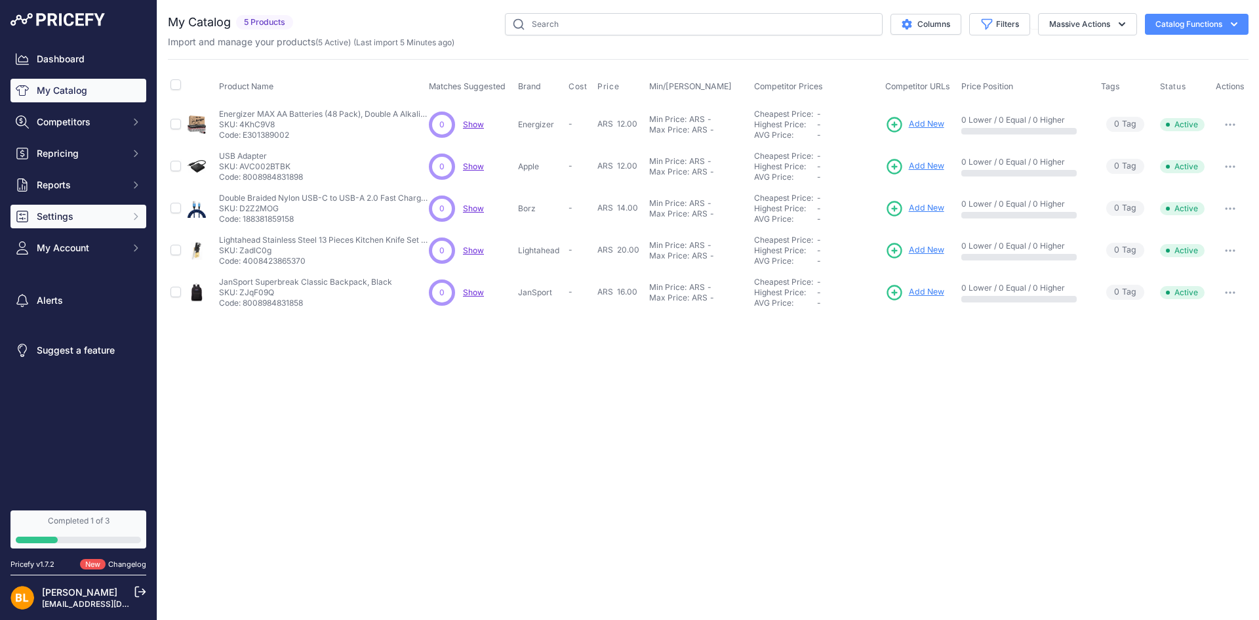
click at [57, 226] on button "Settings" at bounding box center [78, 217] width 136 height 24
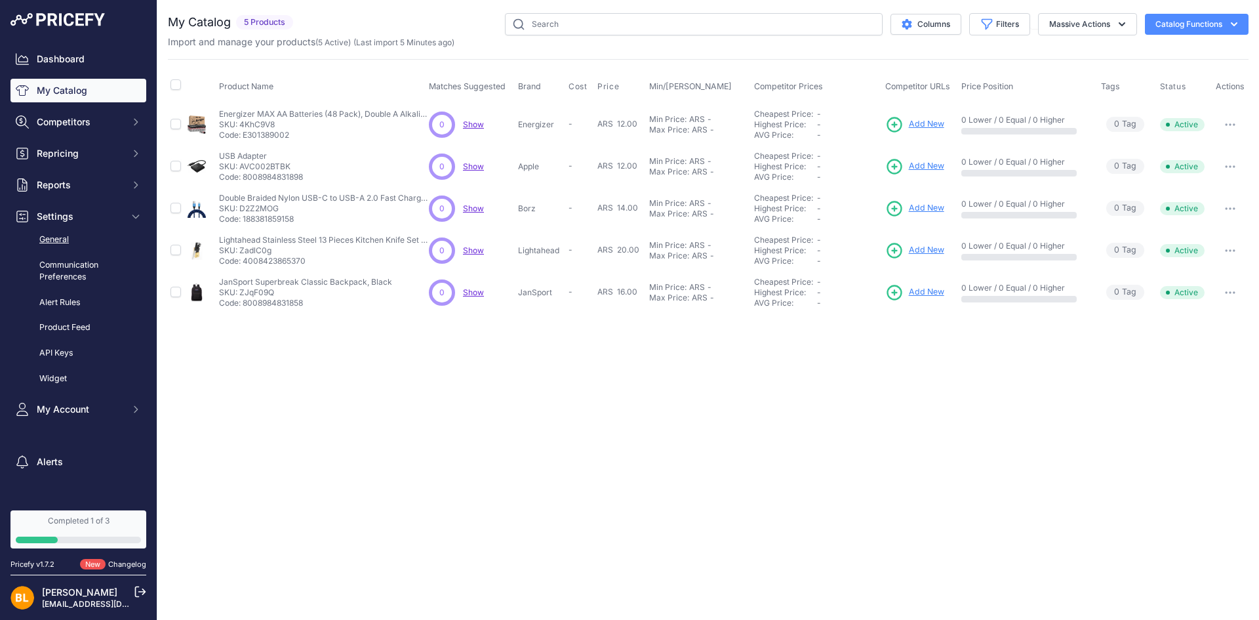
click at [66, 242] on link "General" at bounding box center [78, 239] width 136 height 23
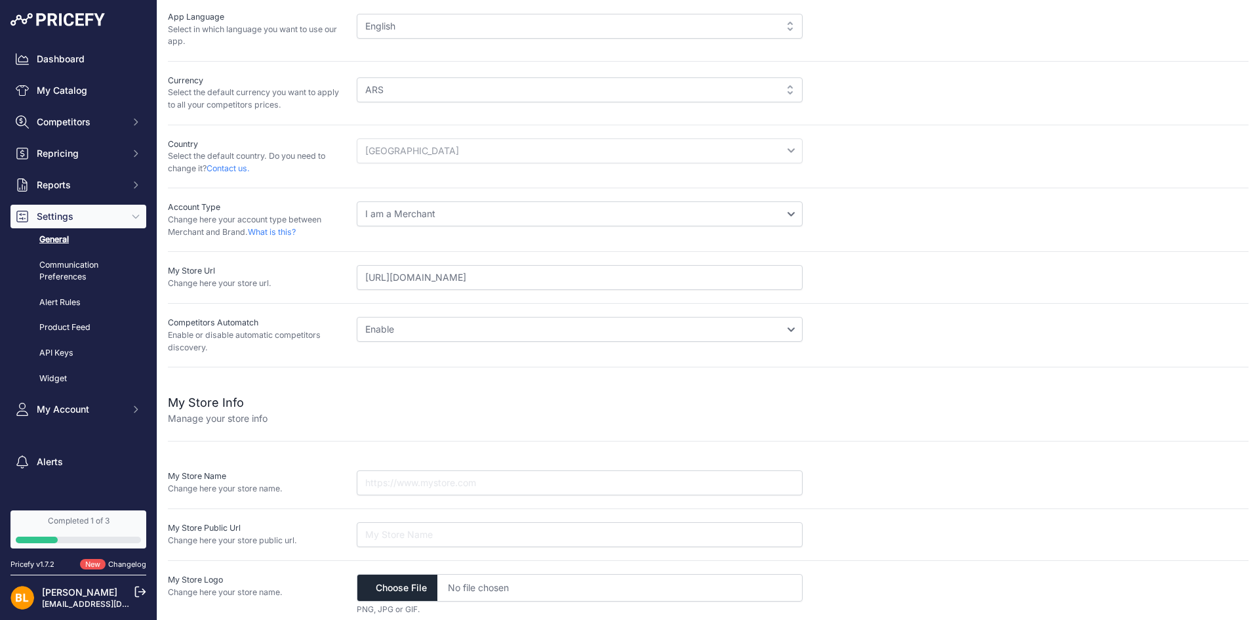
scroll to position [90, 0]
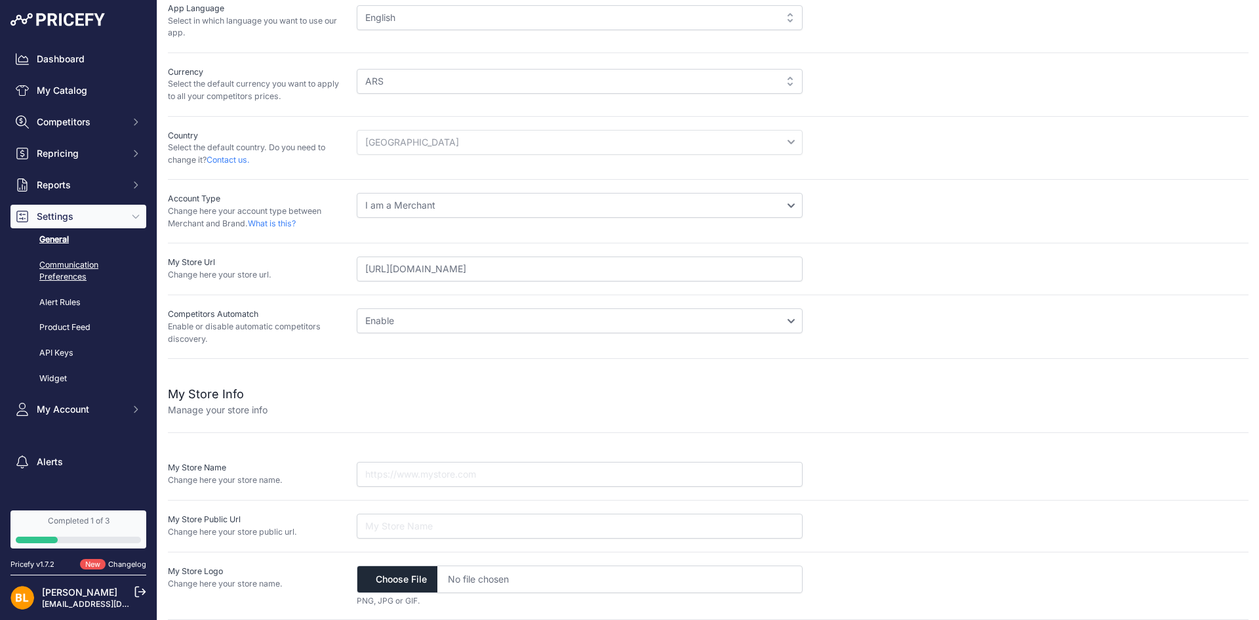
click at [80, 277] on link "Communication Preferences" at bounding box center [78, 271] width 136 height 35
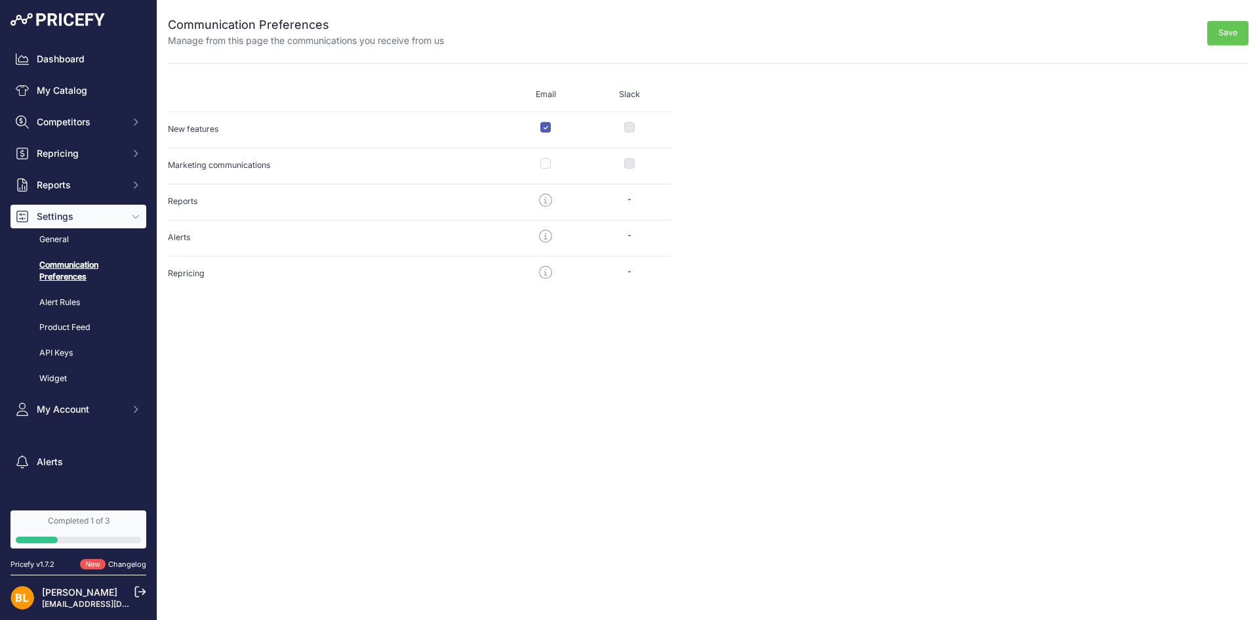
click at [64, 305] on link "Alert Rules" at bounding box center [78, 302] width 136 height 23
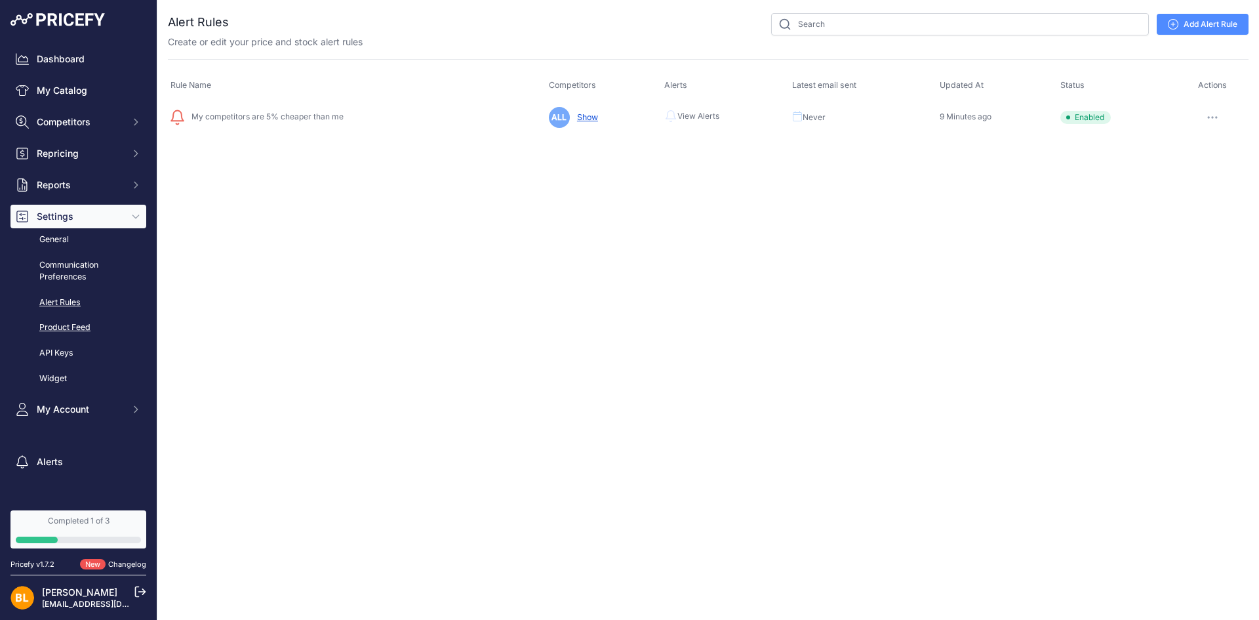
click at [78, 330] on link "Product Feed" at bounding box center [78, 327] width 136 height 23
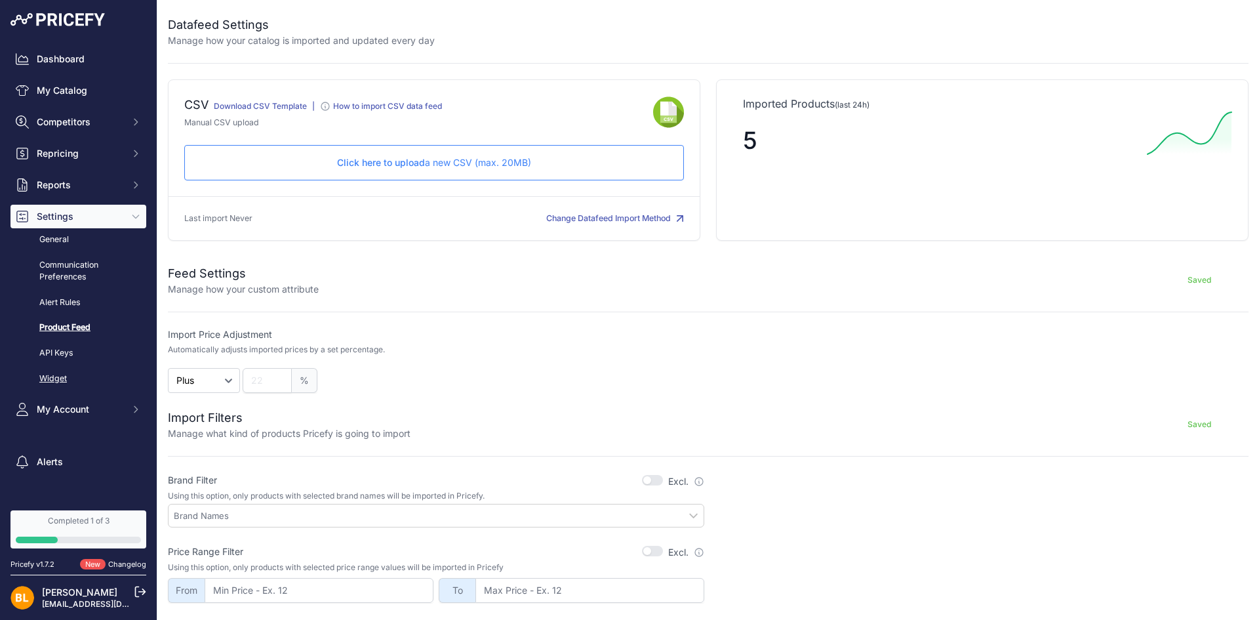
click at [52, 374] on link "Widget" at bounding box center [78, 378] width 136 height 23
